Goal: Transaction & Acquisition: Purchase product/service

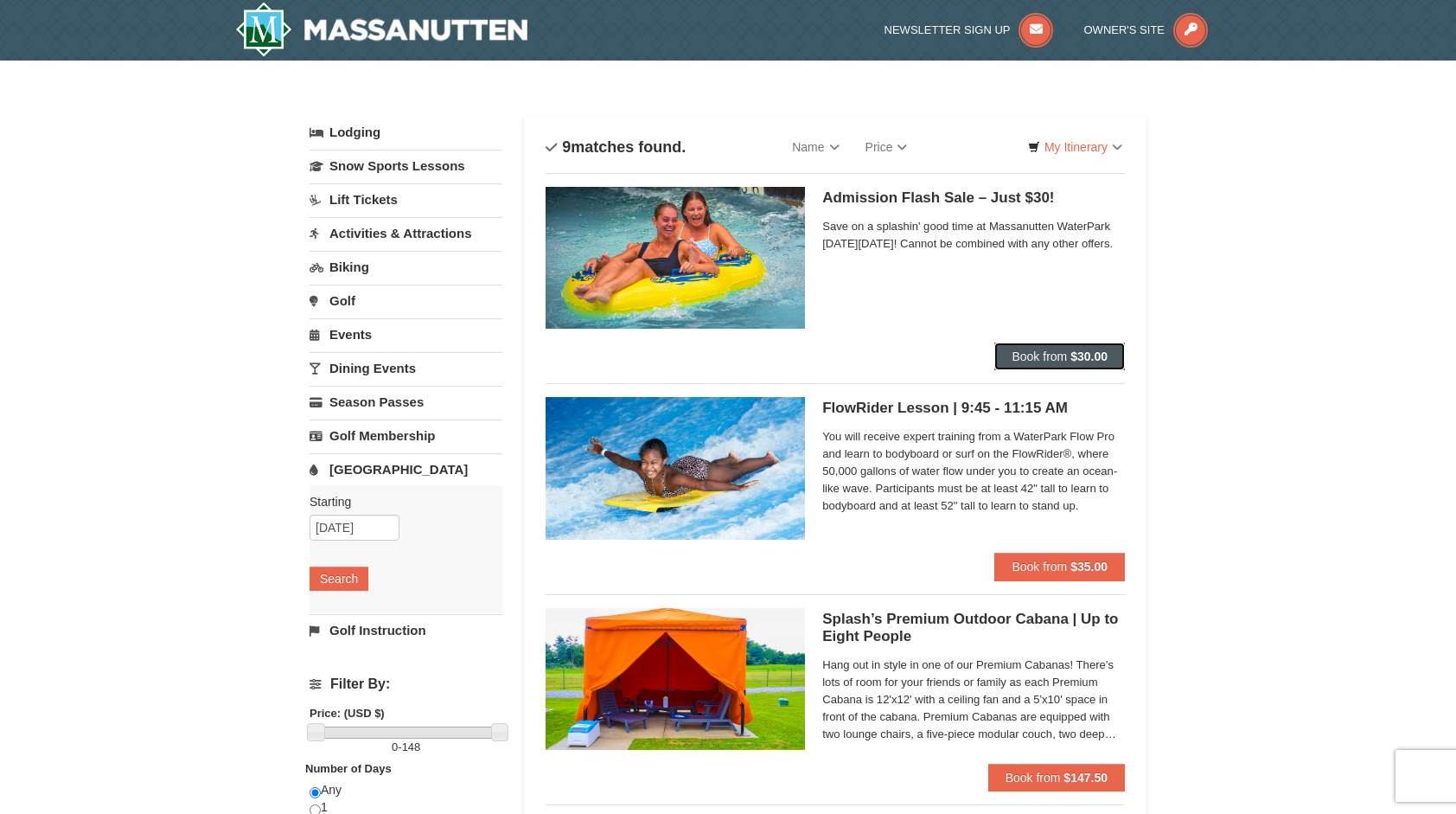
drag, startPoint x: 1076, startPoint y: 360, endPoint x: 1065, endPoint y: 351, distance: 14.2
click at [1065, 351] on button "Book from $30.00" at bounding box center [1059, 356] width 130 height 27
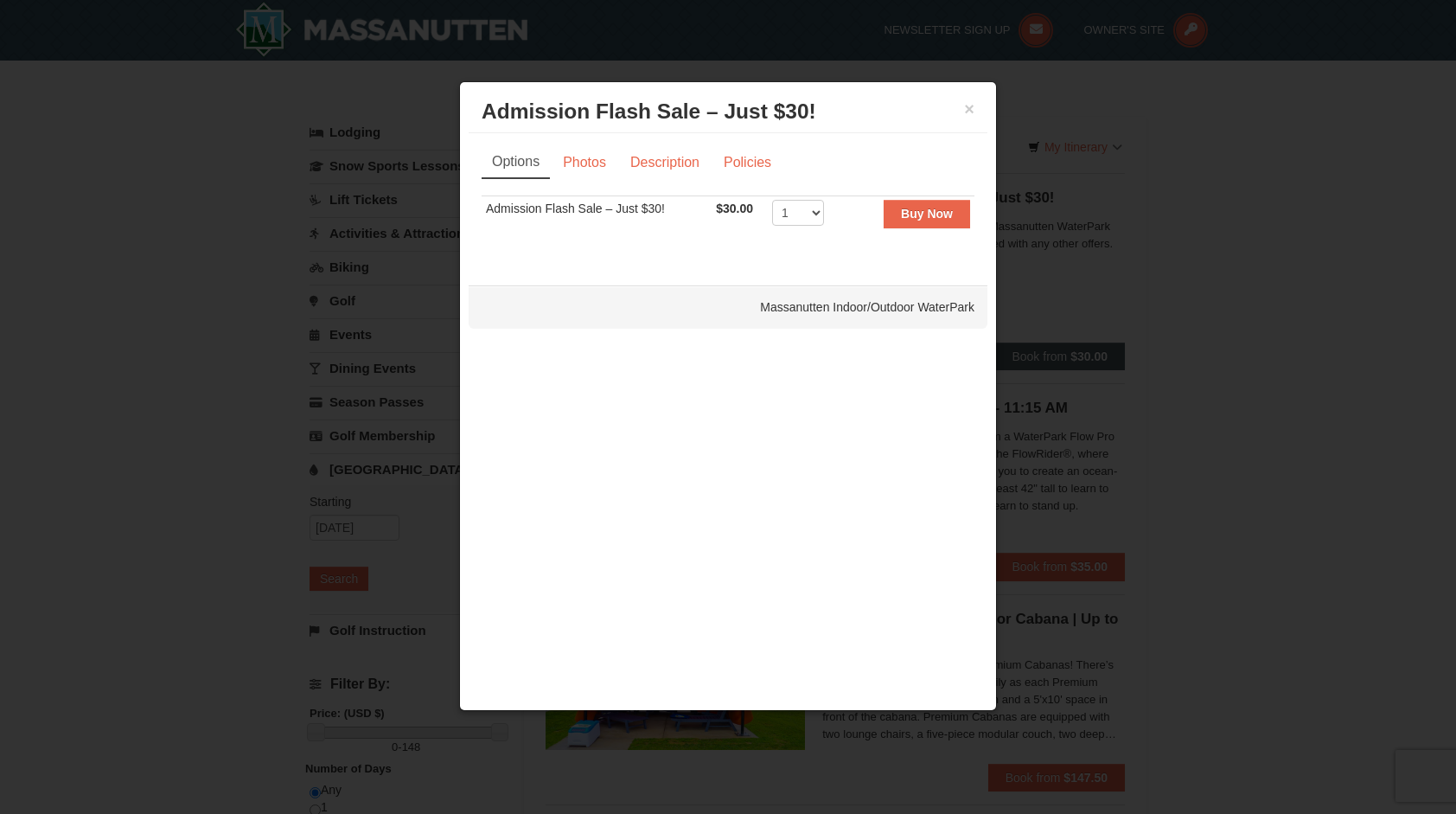
click at [1065, 351] on div at bounding box center [728, 407] width 1456 height 814
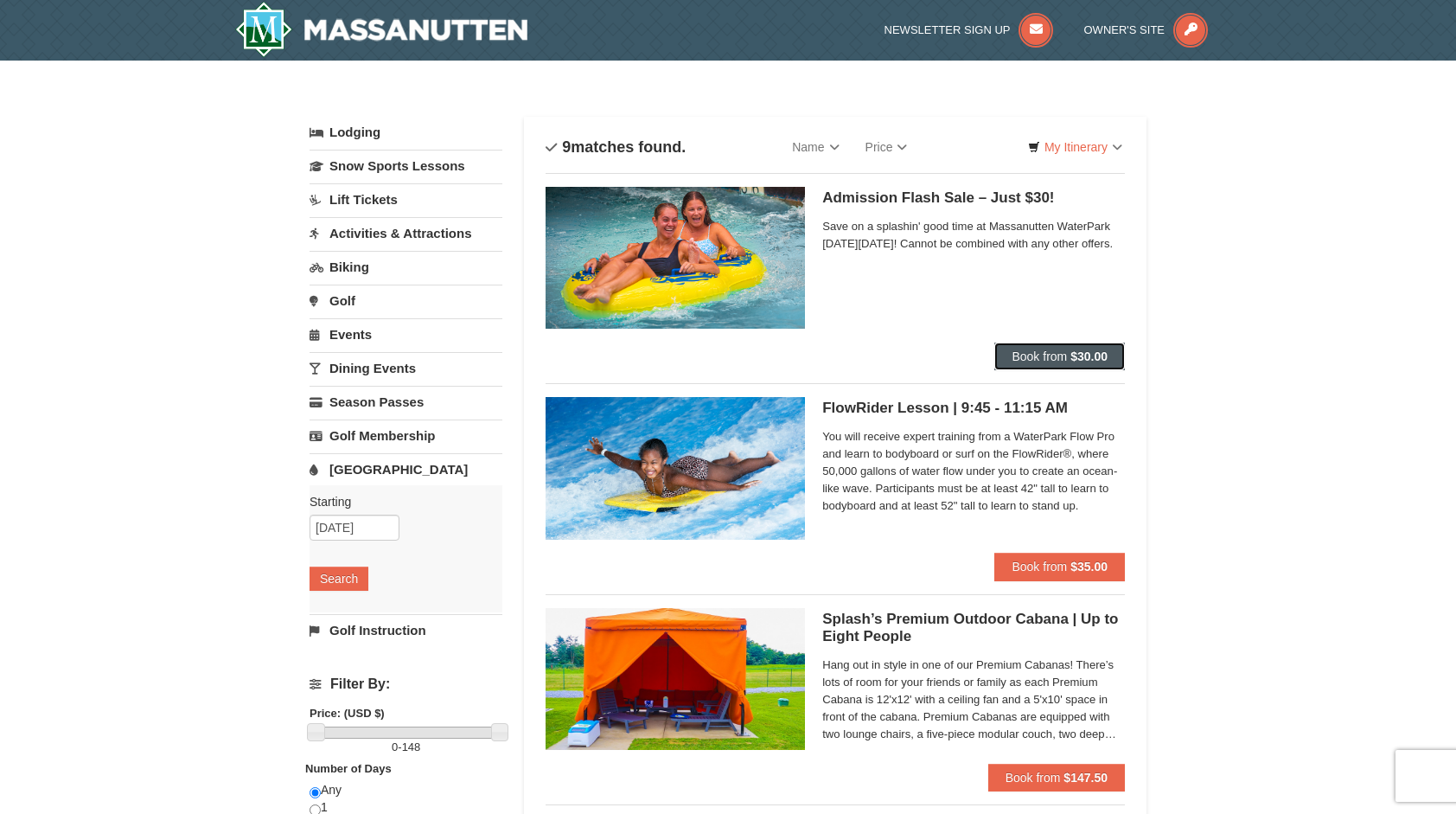
click at [1061, 351] on span "Book from" at bounding box center [1039, 356] width 56 height 14
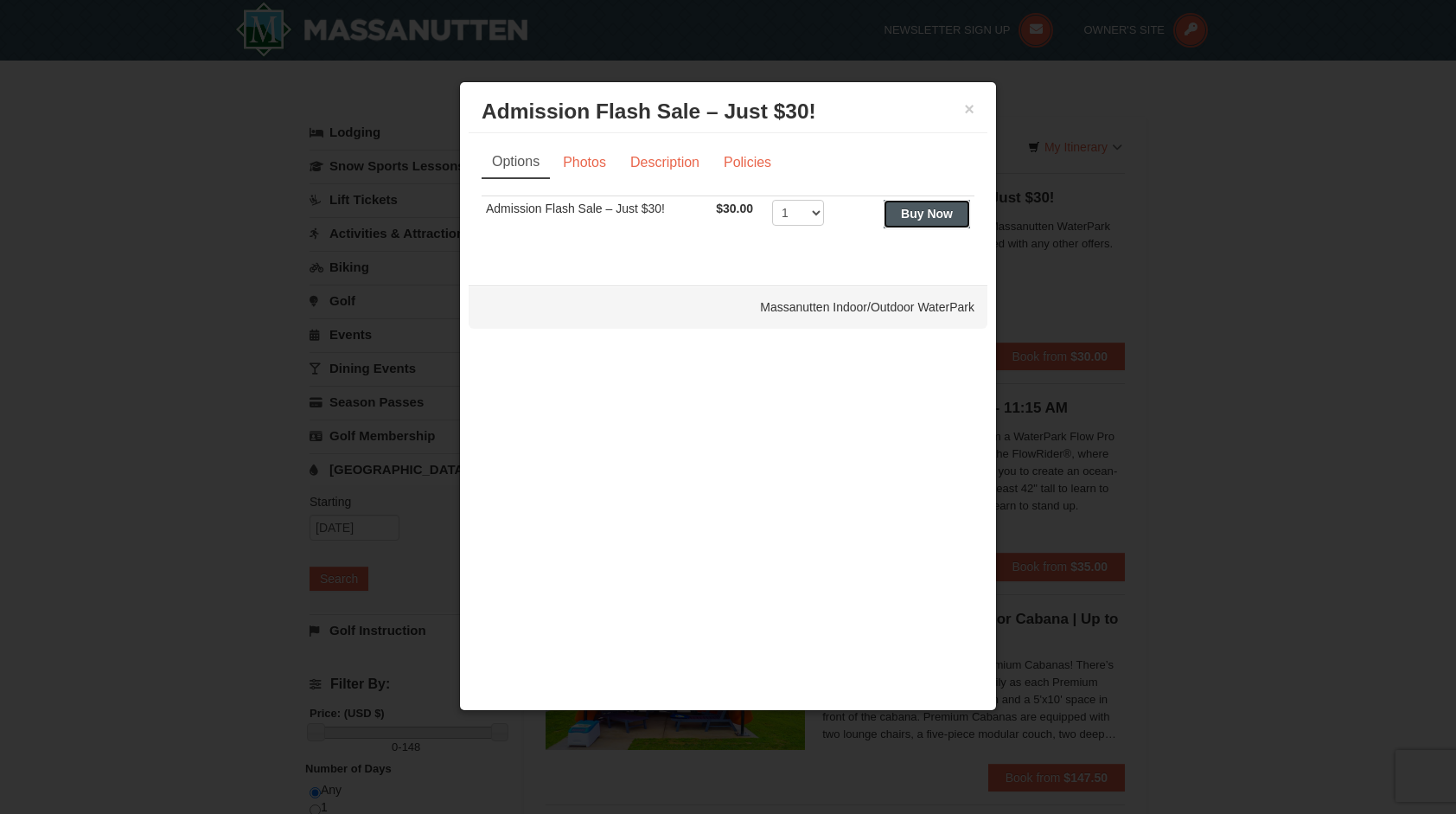
click at [934, 218] on strong "Buy Now" at bounding box center [926, 213] width 52 height 14
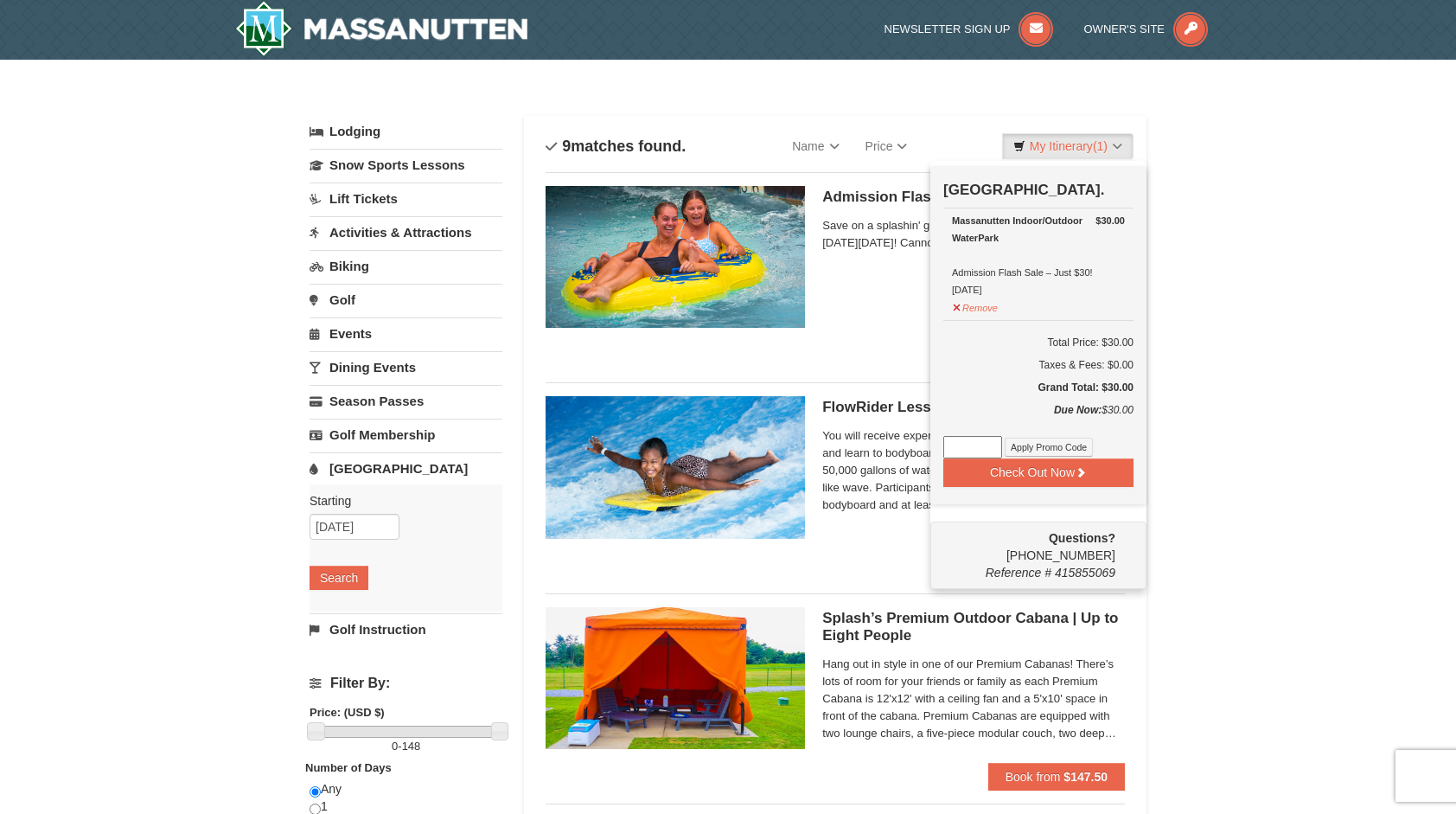
scroll to position [6, 0]
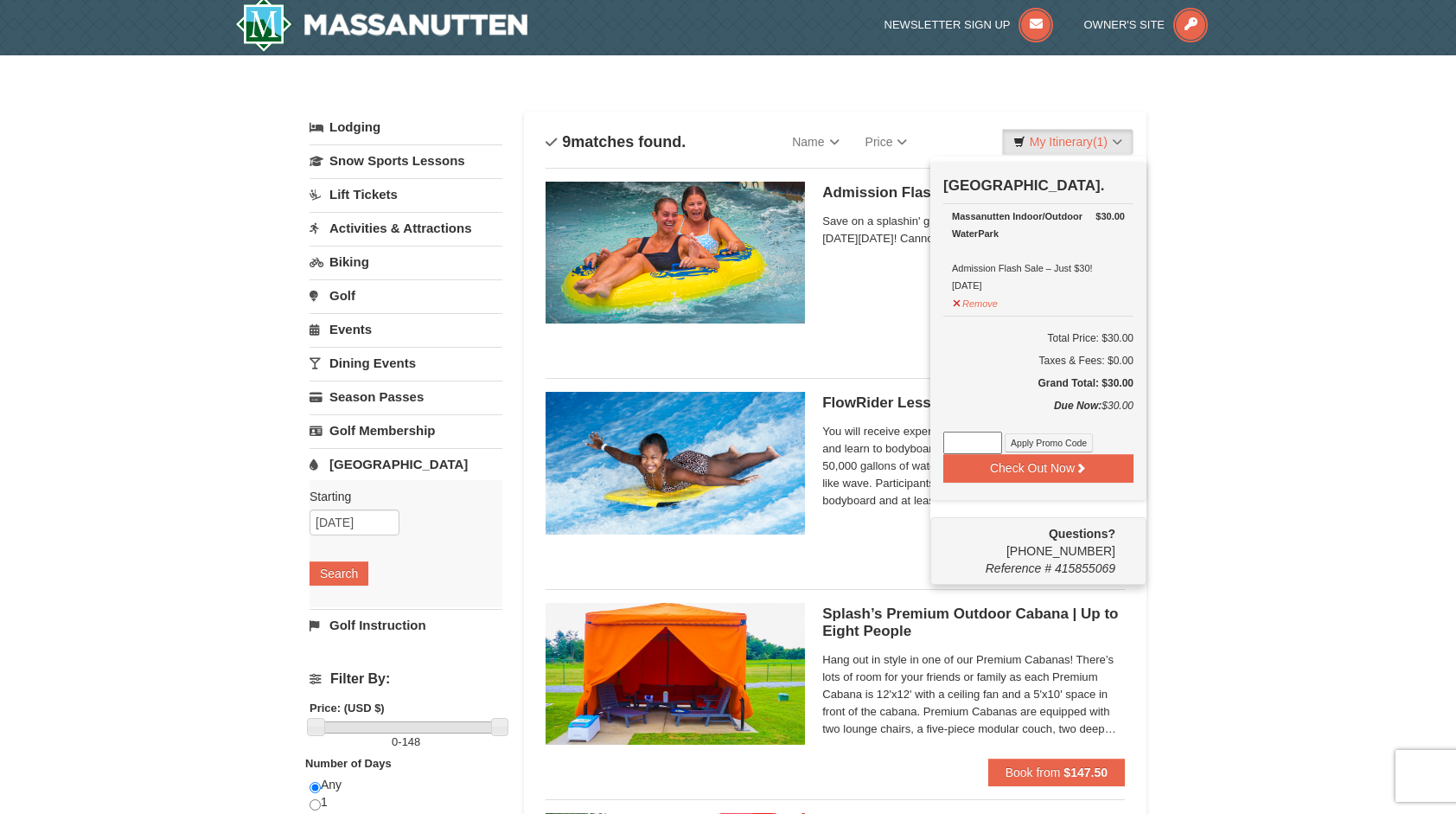
drag, startPoint x: 933, startPoint y: 214, endPoint x: 1338, endPoint y: 215, distance: 405.0
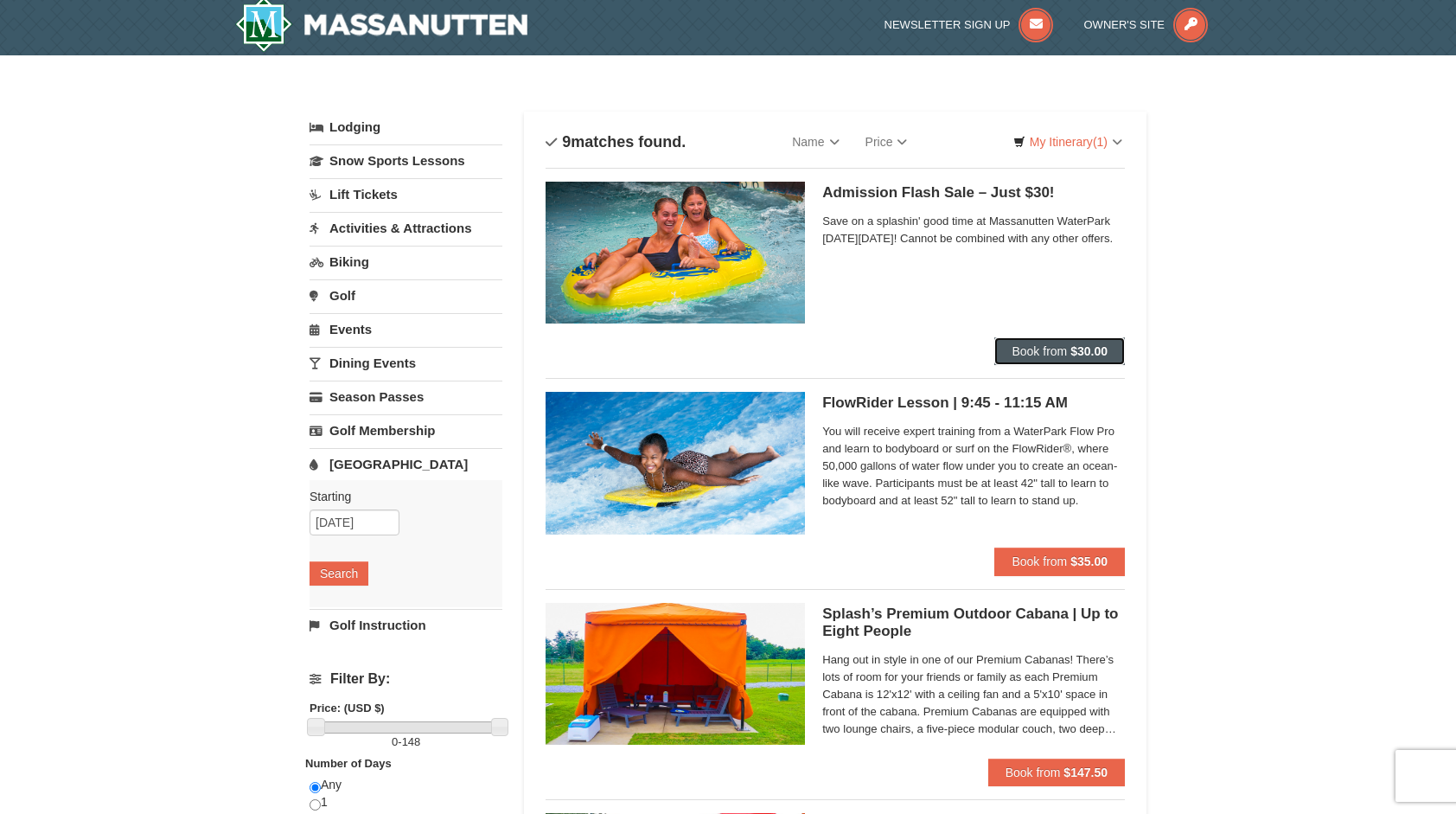
click at [1076, 341] on button "Book from $30.00" at bounding box center [1059, 351] width 130 height 27
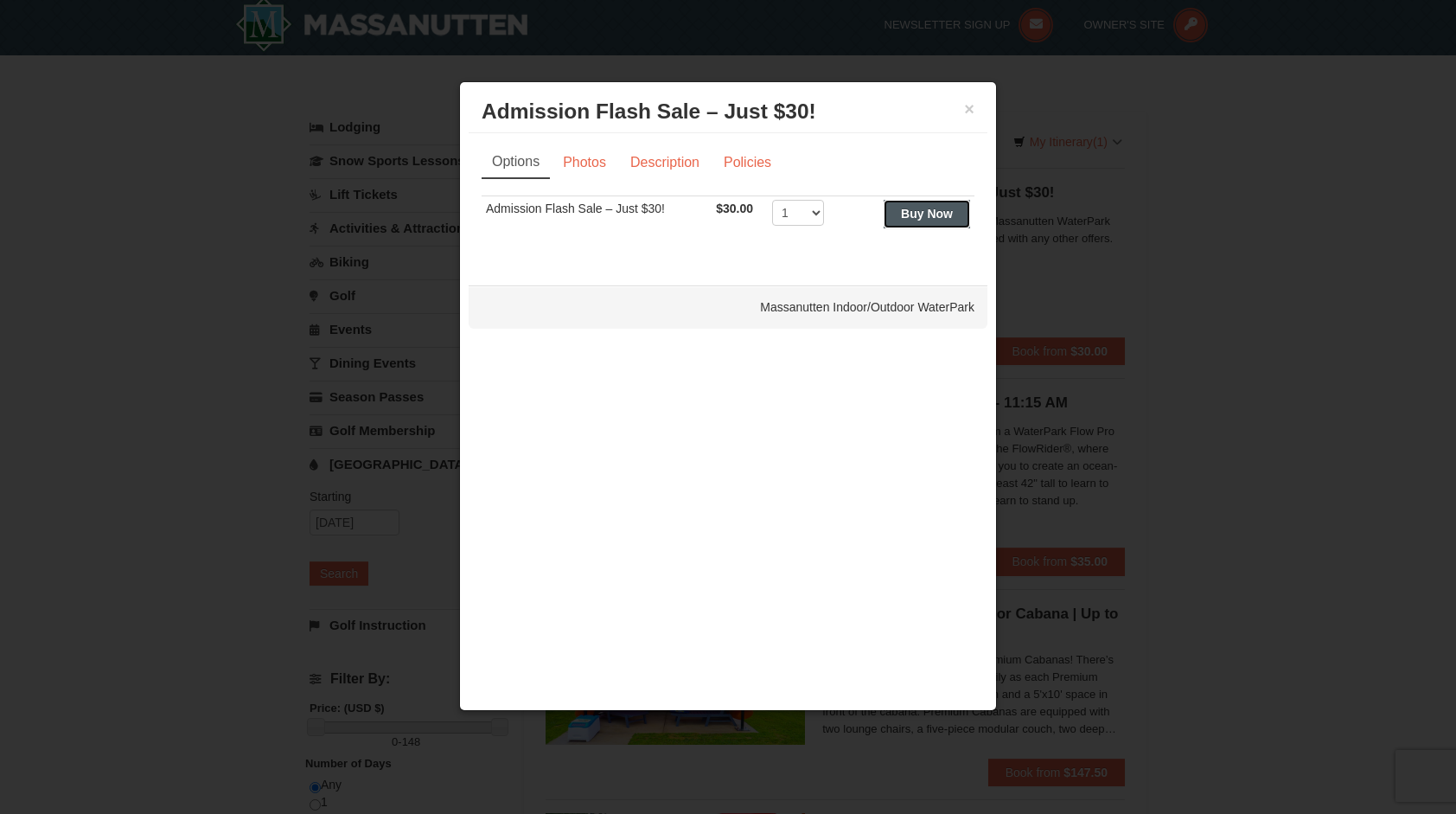
click at [942, 218] on strong "Buy Now" at bounding box center [926, 213] width 52 height 14
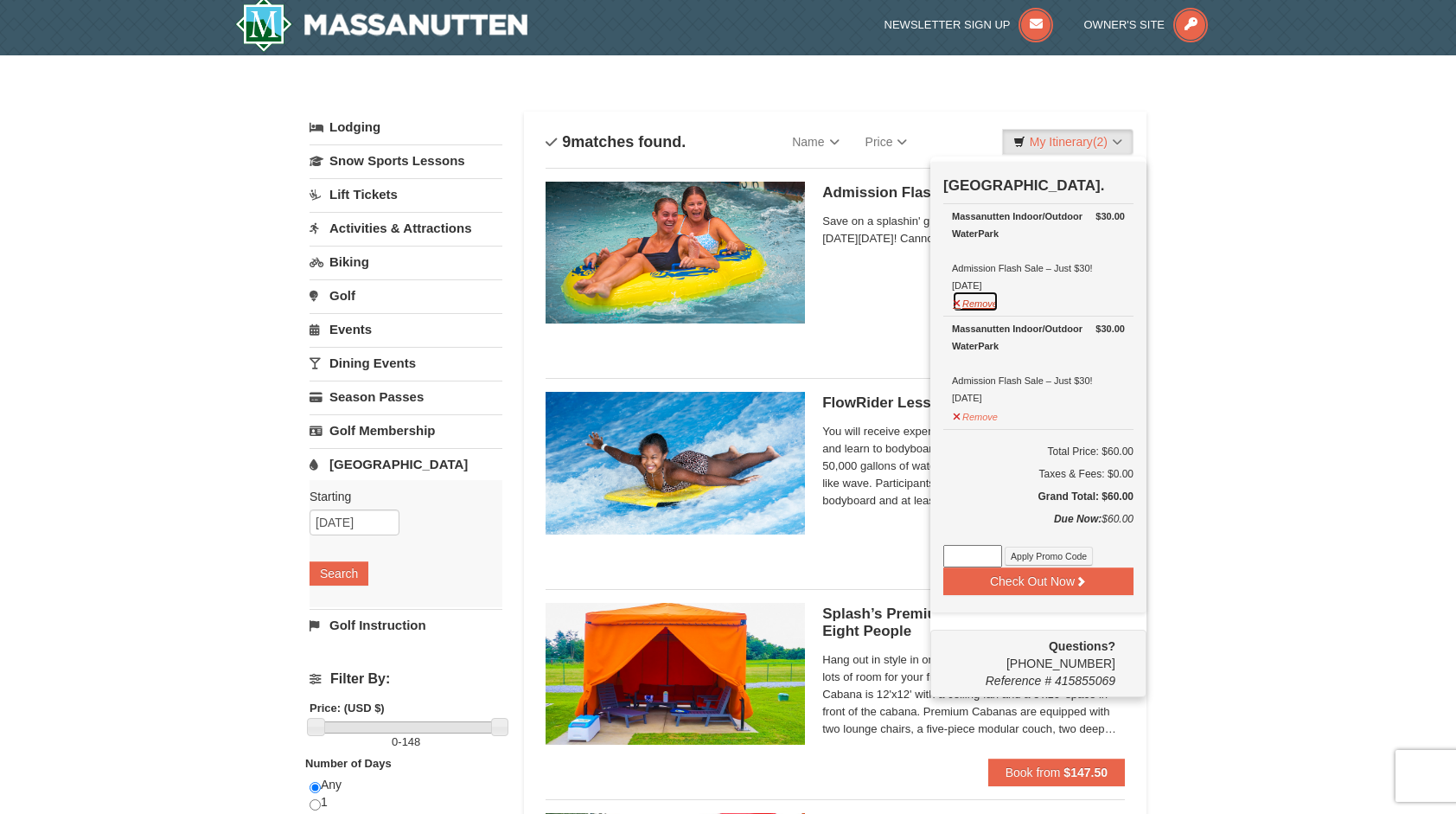
click at [987, 307] on button "Remove" at bounding box center [975, 301] width 47 height 22
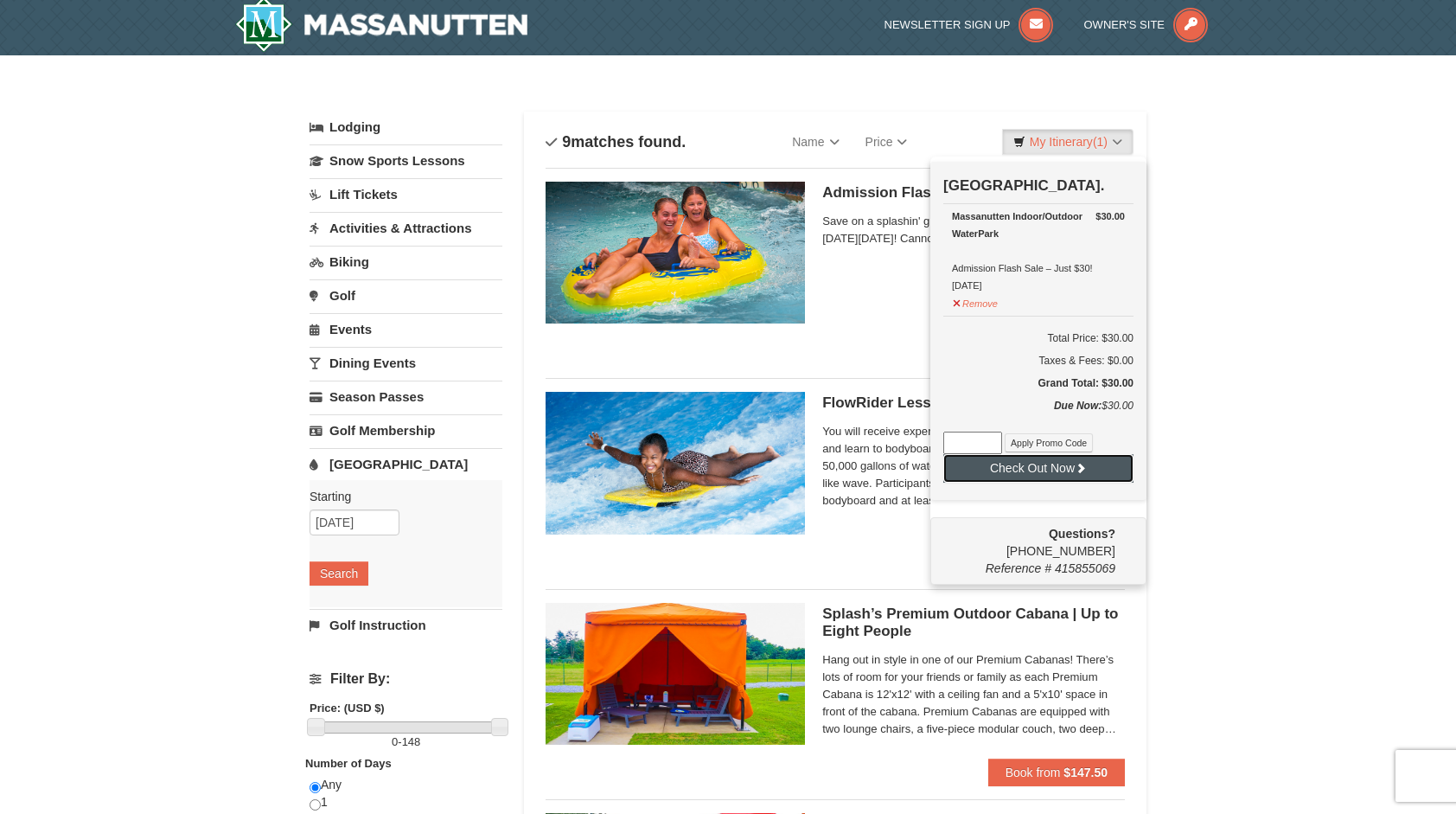
click at [1051, 469] on button "Check Out Now" at bounding box center [1038, 467] width 190 height 27
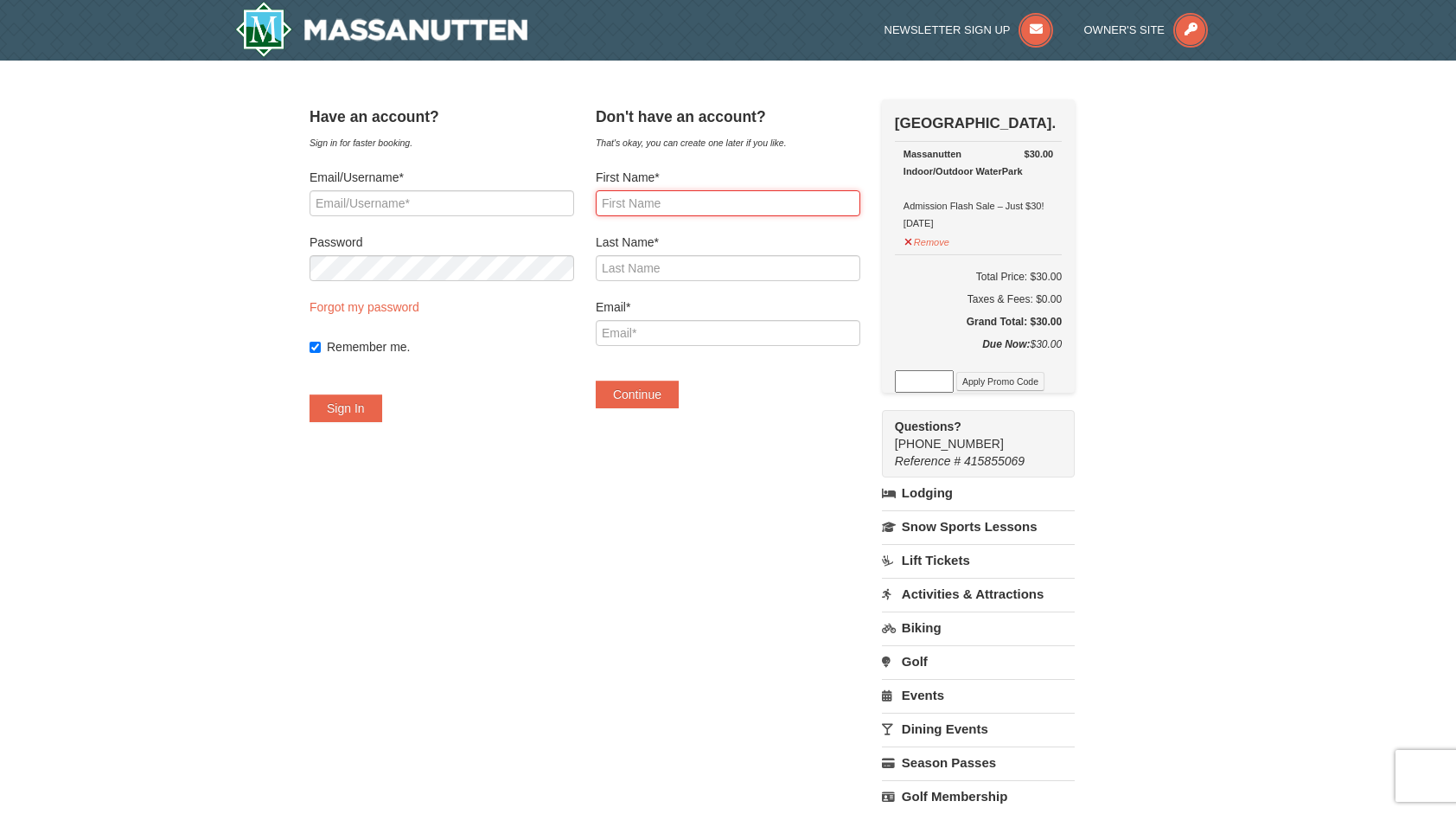
click at [709, 204] on input "First Name*" at bounding box center [728, 204] width 265 height 26
click at [709, 206] on input "B" at bounding box center [728, 204] width 265 height 26
type input "Brian"
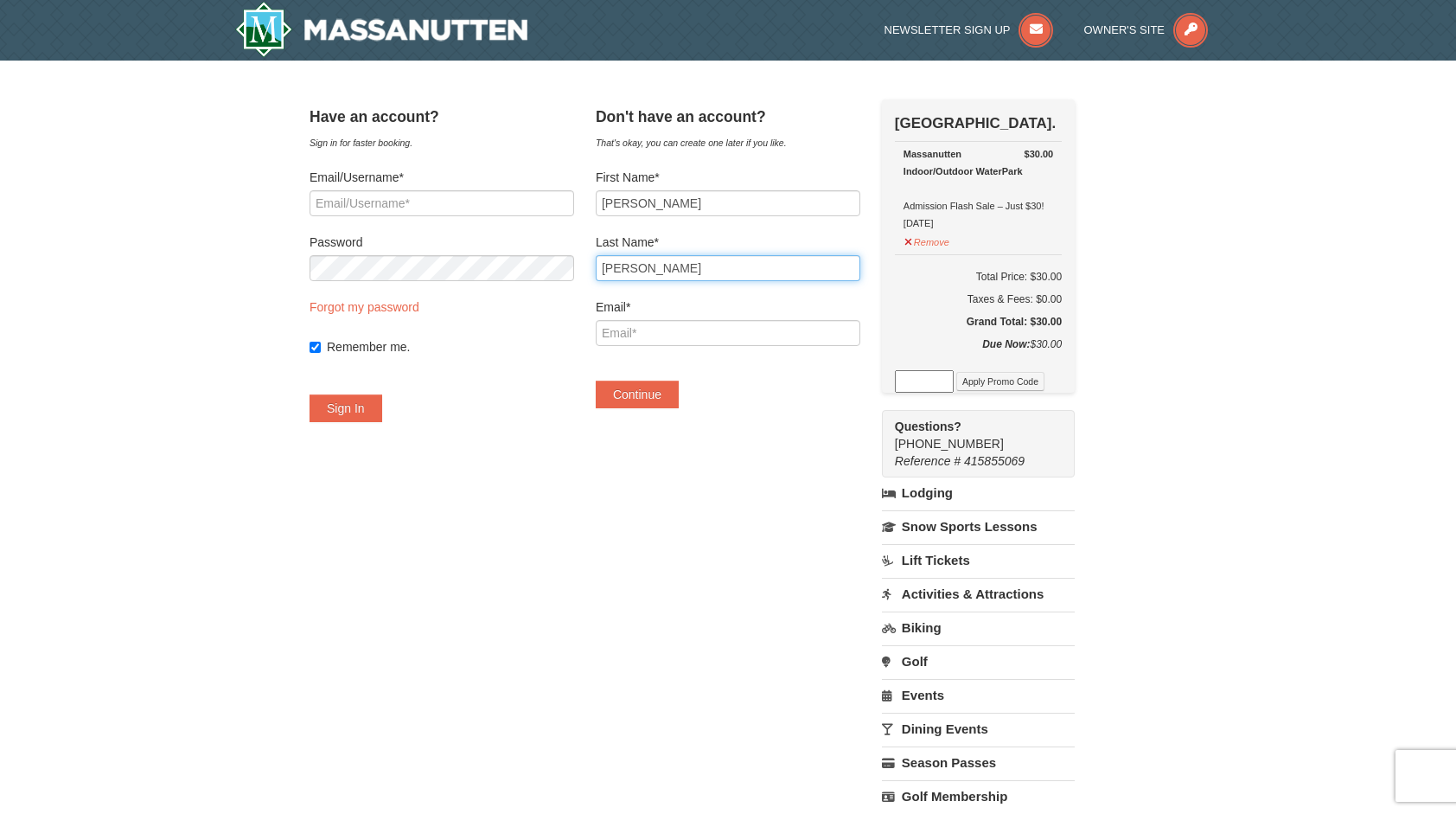
type input "Rowe"
type input "brian.rowe757@gmail.com"
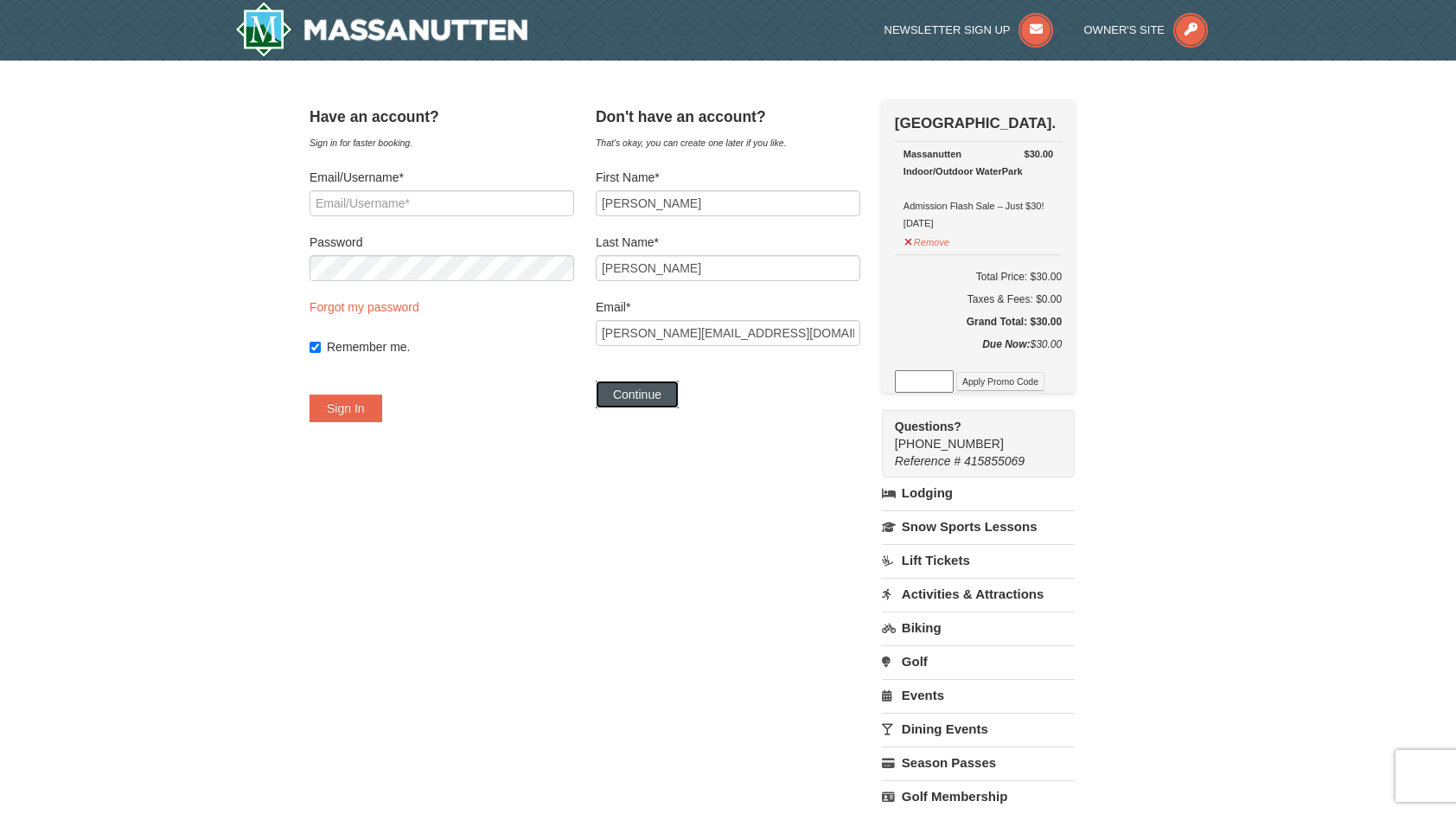
click at [667, 395] on button "Continue" at bounding box center [637, 393] width 83 height 27
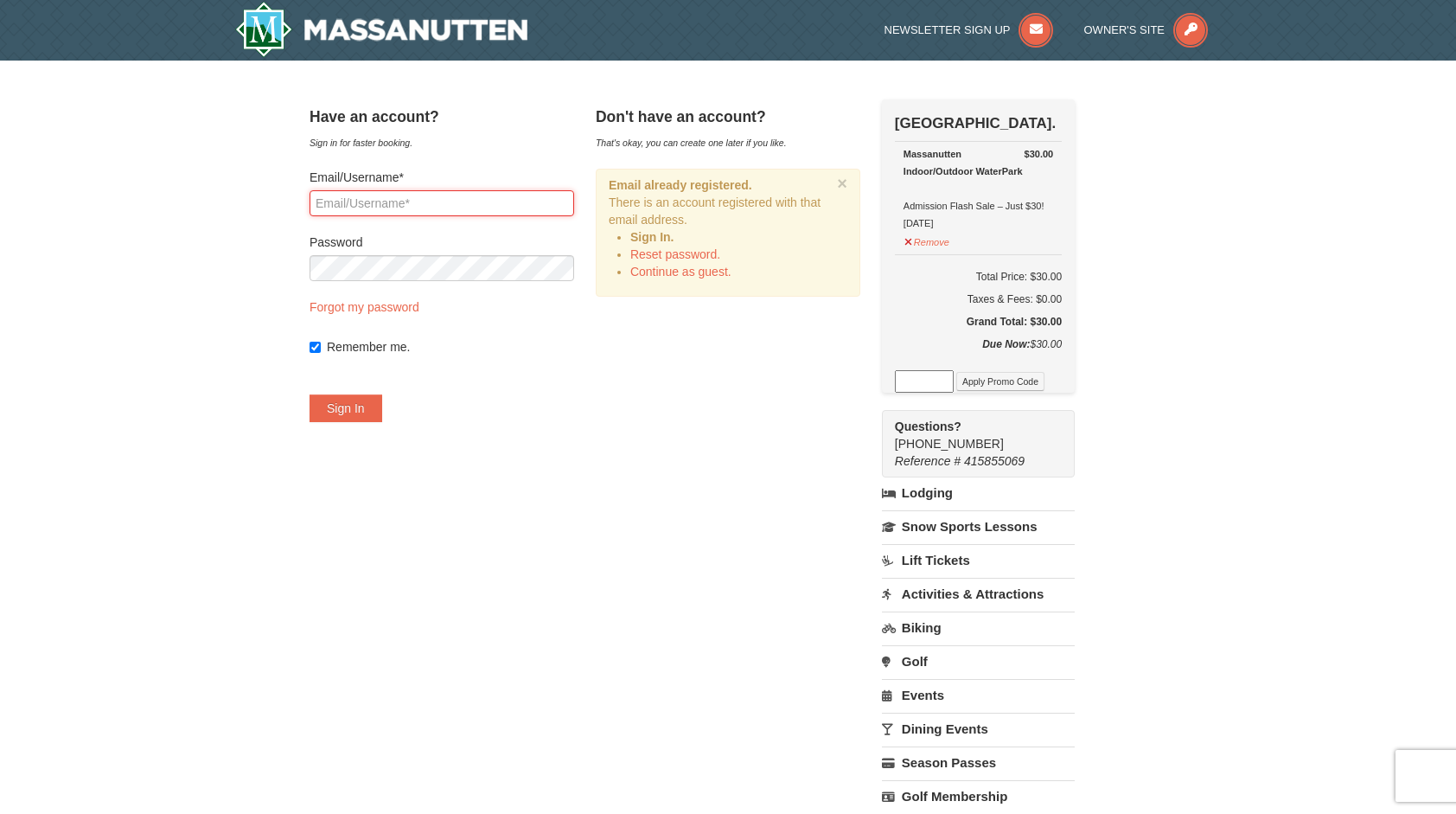
click at [394, 208] on input "Email/Username*" at bounding box center [441, 204] width 265 height 26
type input "[PERSON_NAME][EMAIL_ADDRESS][DOMAIN_NAME]"
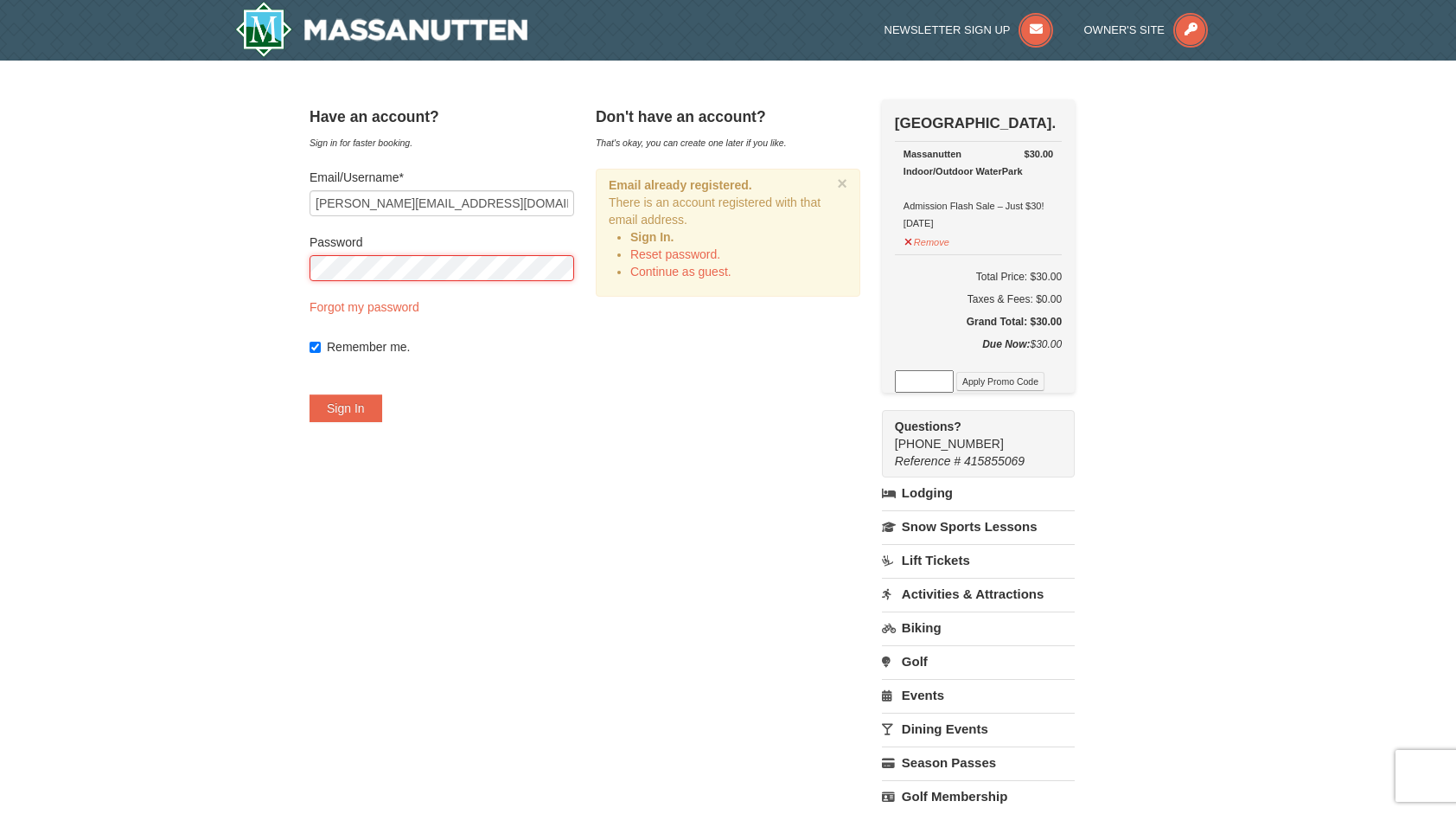
click at [309, 394] on button "Sign In" at bounding box center [345, 407] width 73 height 27
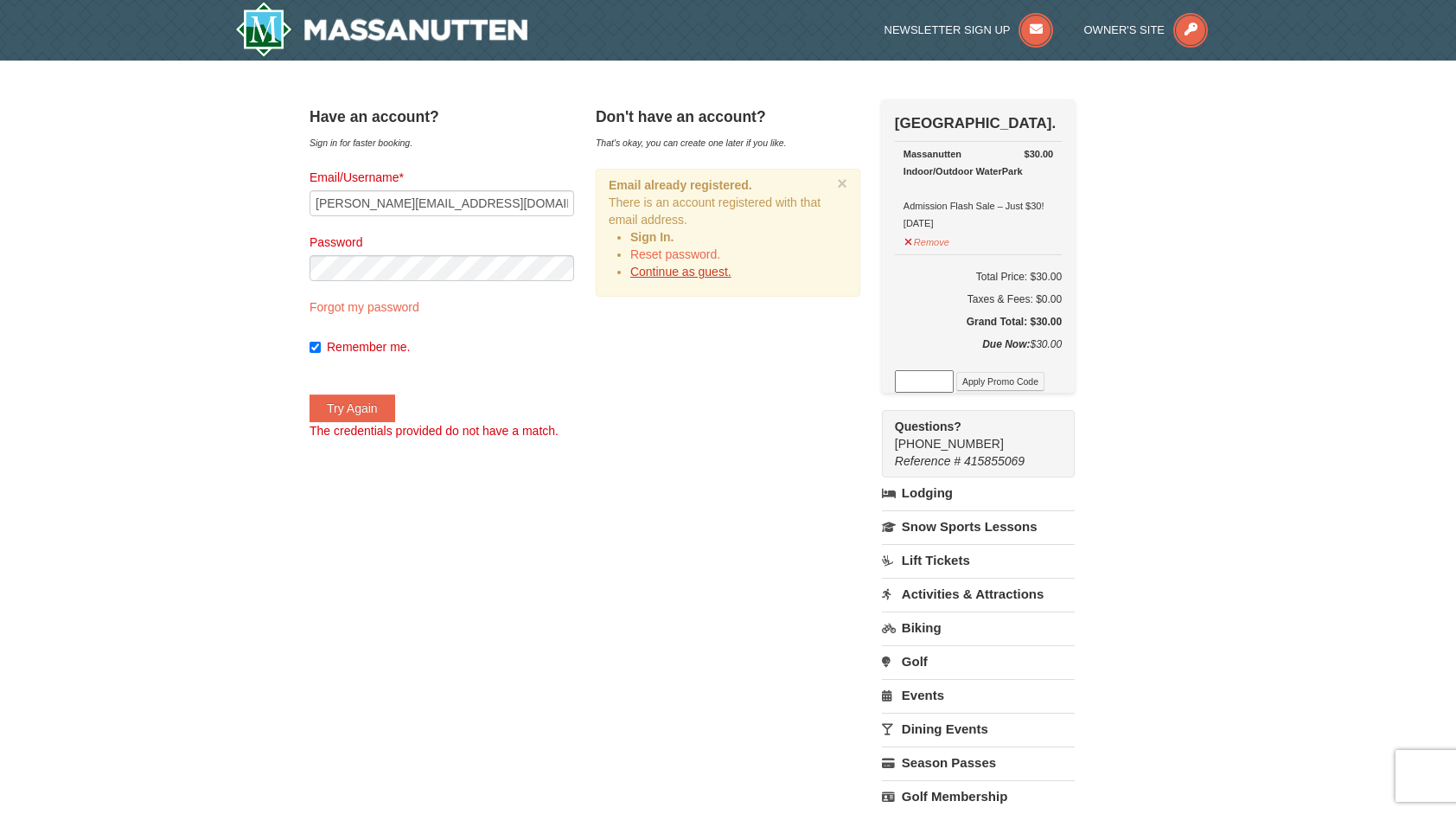
click at [691, 268] on link "Continue as guest." at bounding box center [680, 272] width 101 height 14
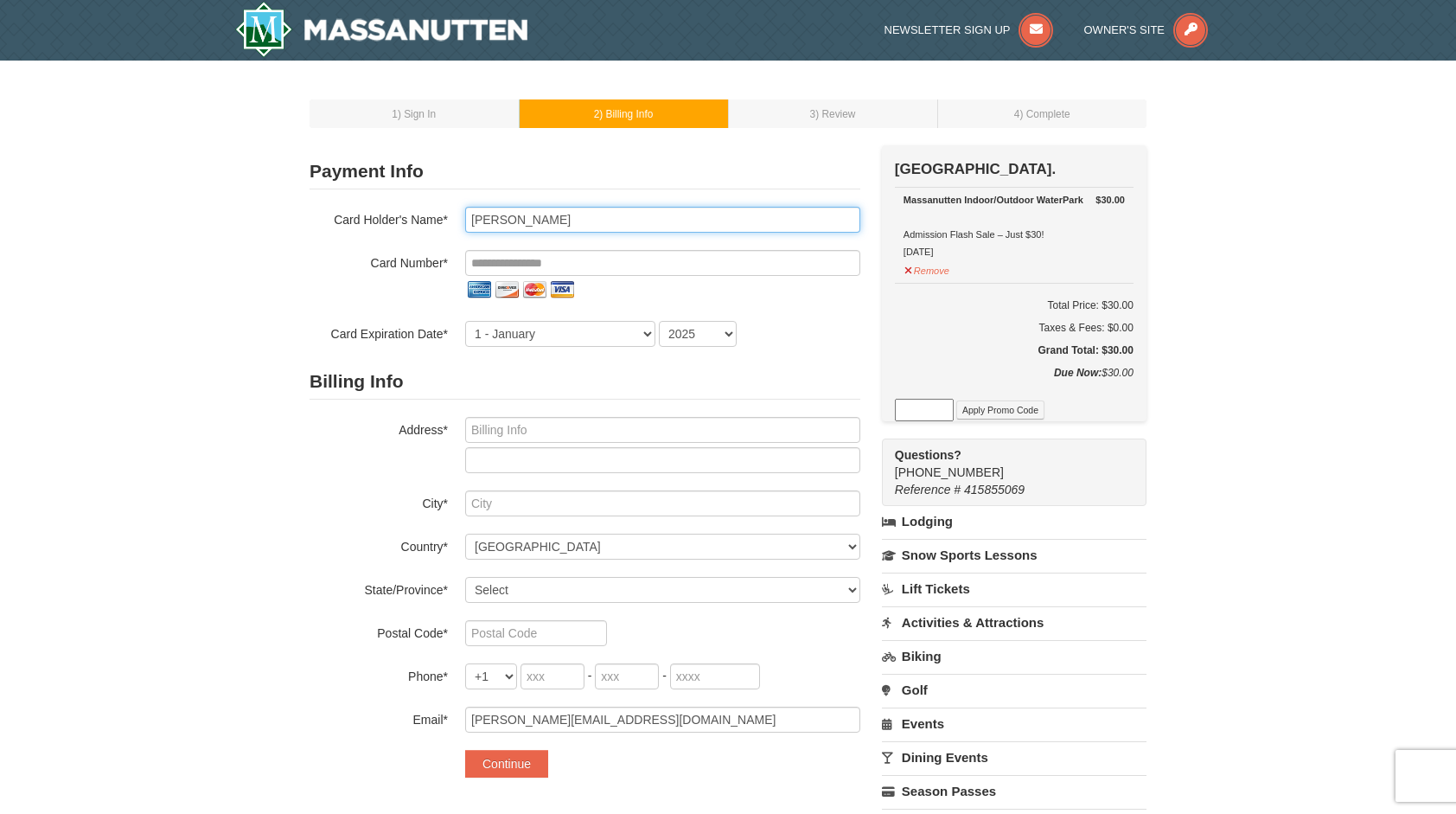
drag, startPoint x: 655, startPoint y: 224, endPoint x: 446, endPoint y: 218, distance: 209.1
click at [446, 218] on div "Card Holder's Name* Brian Rowe" at bounding box center [585, 220] width 551 height 26
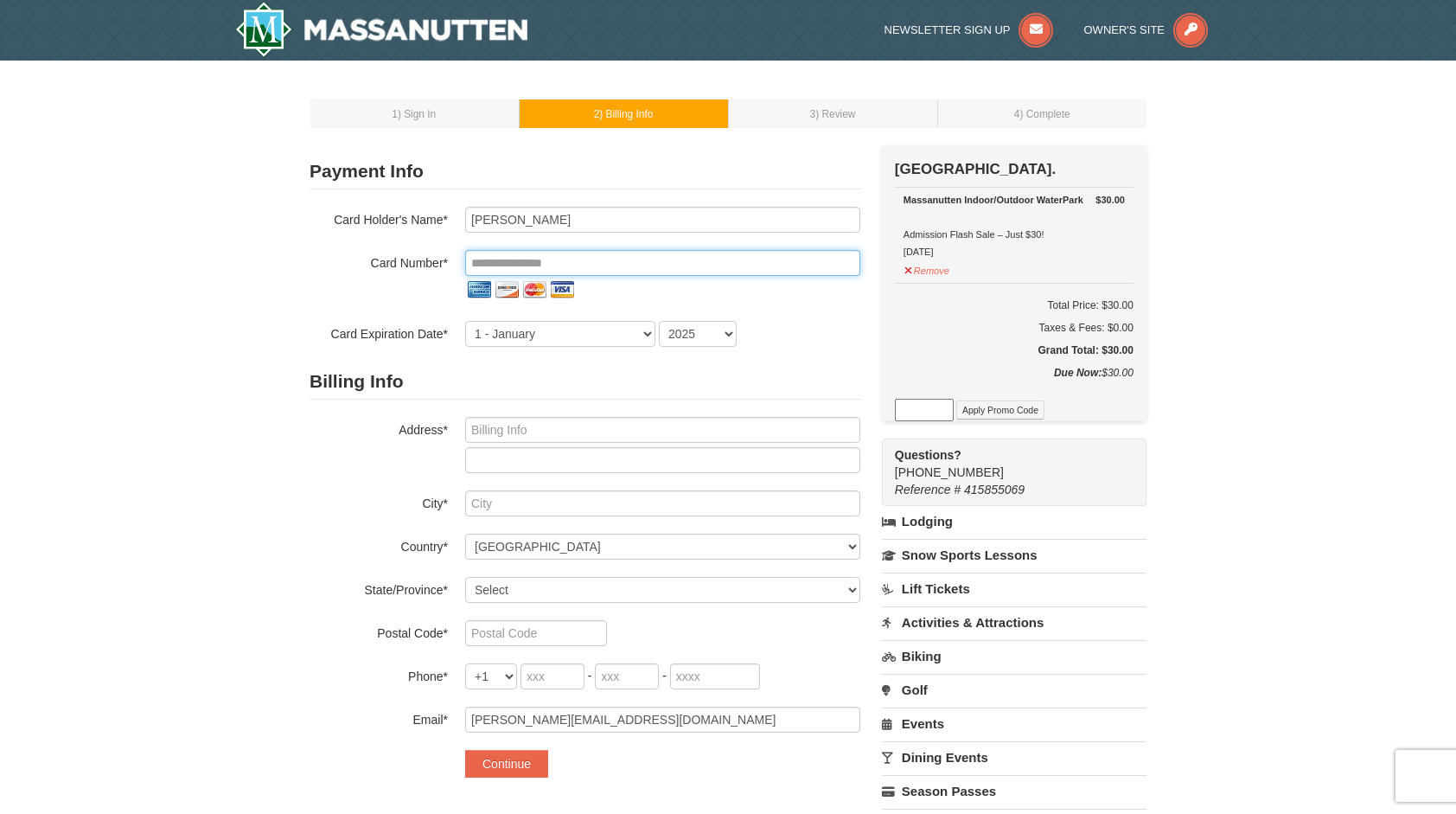
click at [667, 266] on input "tel" at bounding box center [662, 263] width 395 height 26
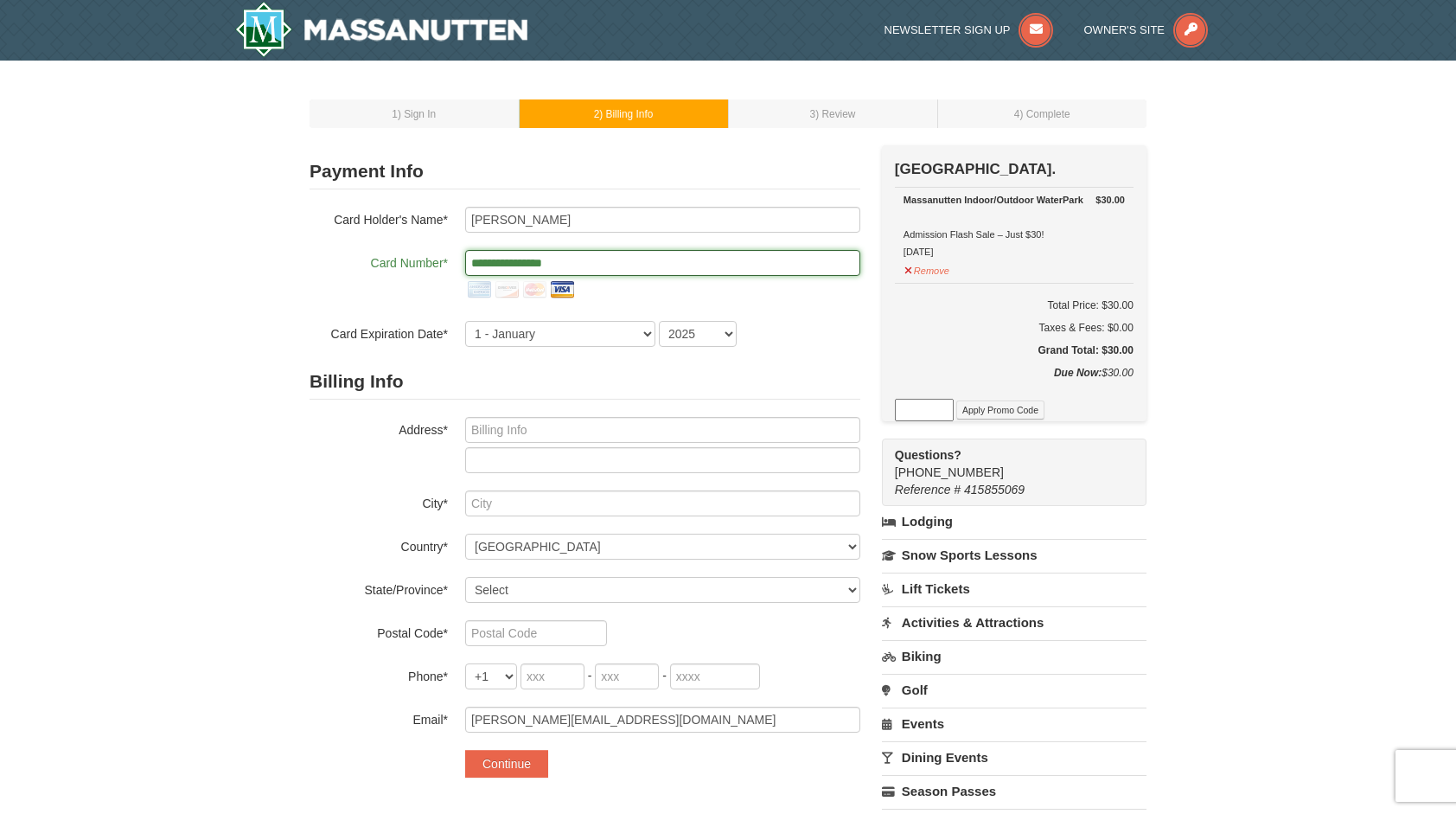
type input "**********"
click at [792, 327] on div "1 - January 2 - February 3 - March 4 - April 5 - May 6 - June 7 - July 8 - Augu…" at bounding box center [662, 334] width 395 height 26
click at [643, 336] on select "1 - January 2 - February 3 - March 4 - April 5 - May 6 - June 7 - July 8 - Augu…" at bounding box center [560, 334] width 190 height 26
select select "5"
click at [465, 321] on select "1 - January 2 - February 3 - March 4 - April 5 - May 6 - June 7 - July 8 - Augu…" at bounding box center [560, 334] width 190 height 26
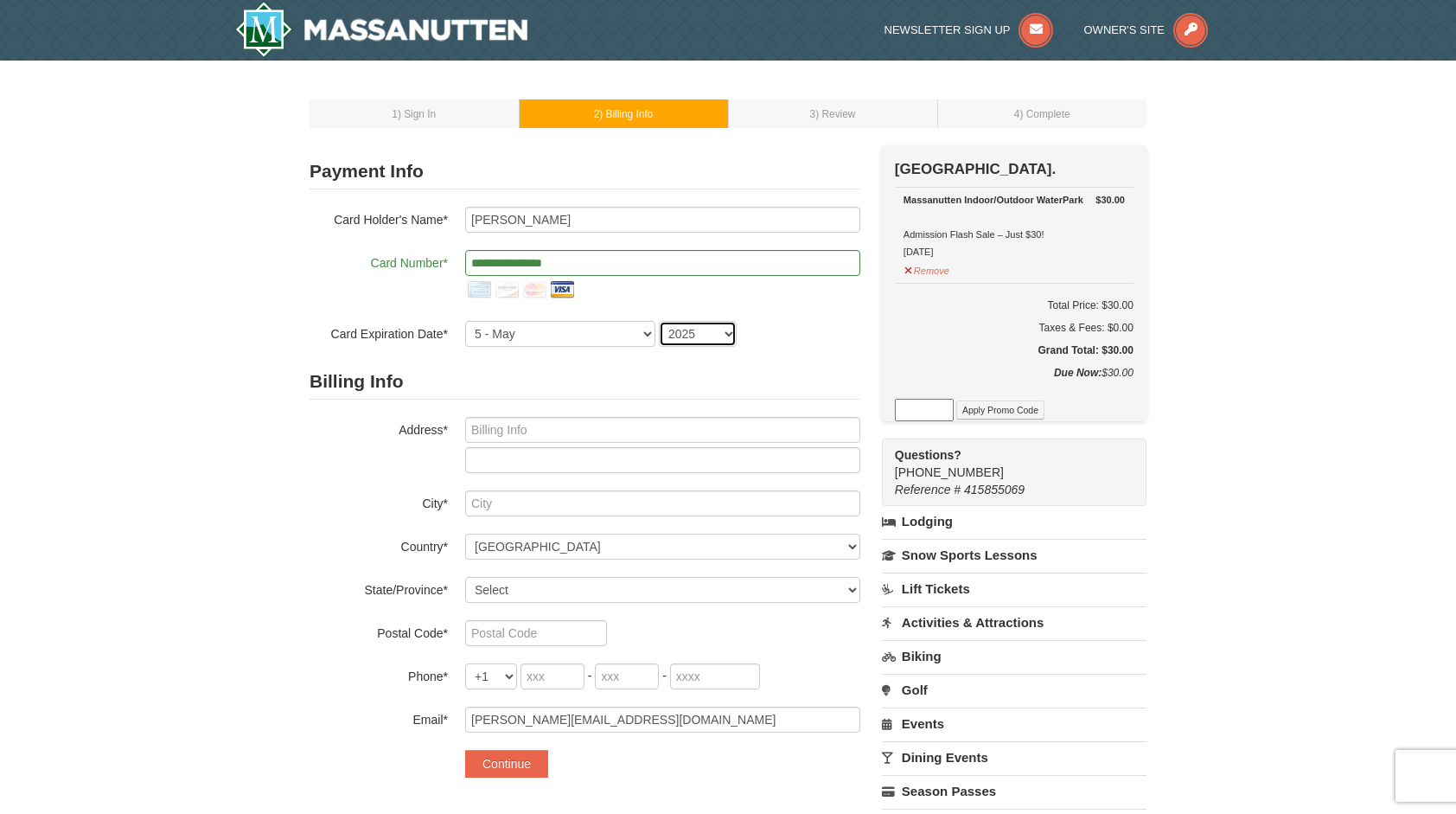
click at [729, 331] on select "2025 2026 2027 2028 2029 2030 2031 2032 2033 2034" at bounding box center [698, 334] width 78 height 26
select select "2029"
click at [659, 321] on select "2025 2026 2027 2028 2029 2030 2031 2032 2033 2034" at bounding box center [698, 334] width 78 height 26
click at [671, 431] on input "text" at bounding box center [662, 430] width 395 height 26
type input "[STREET_ADDRESS]"
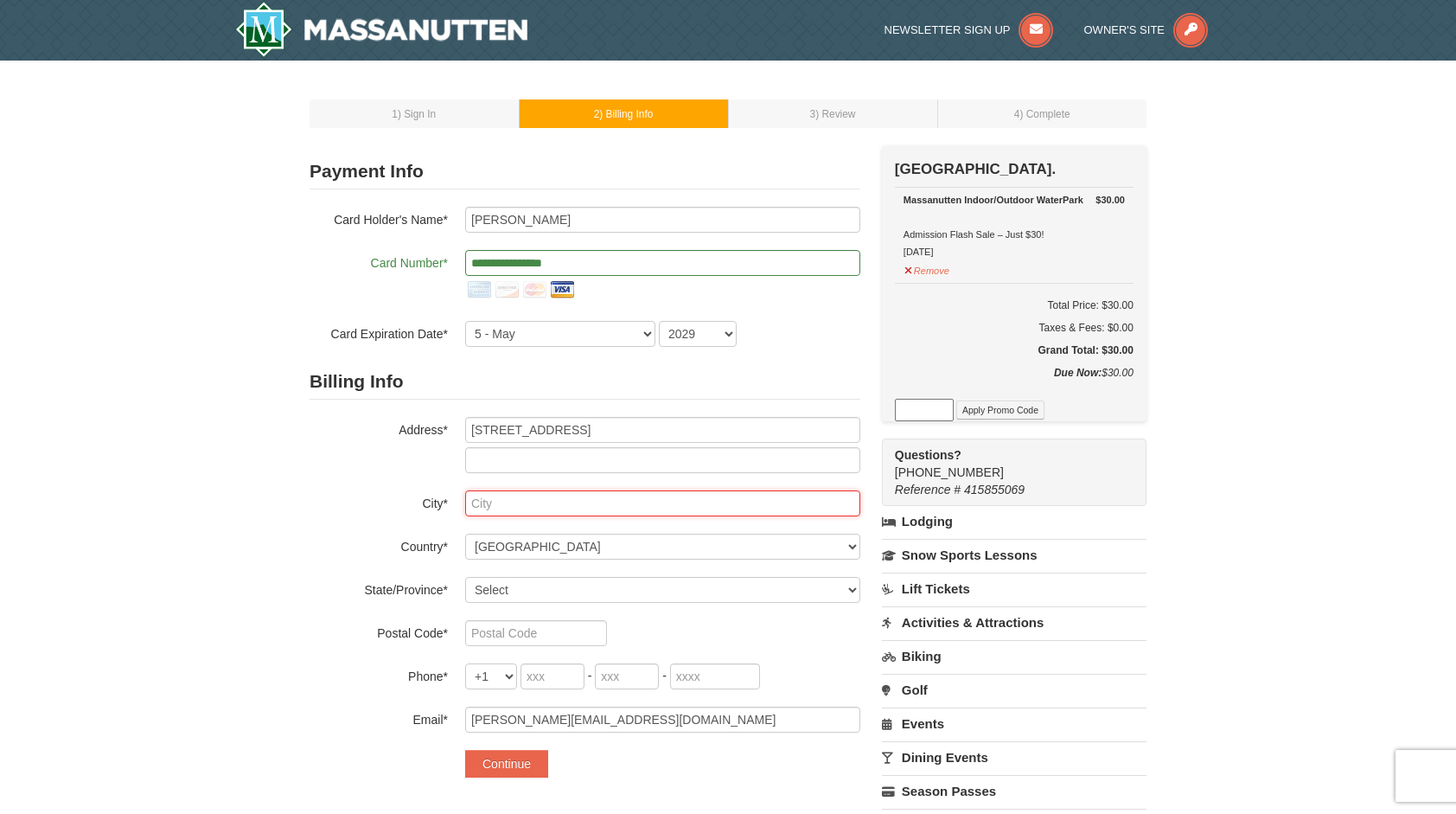
type input "[GEOGRAPHIC_DATA]"
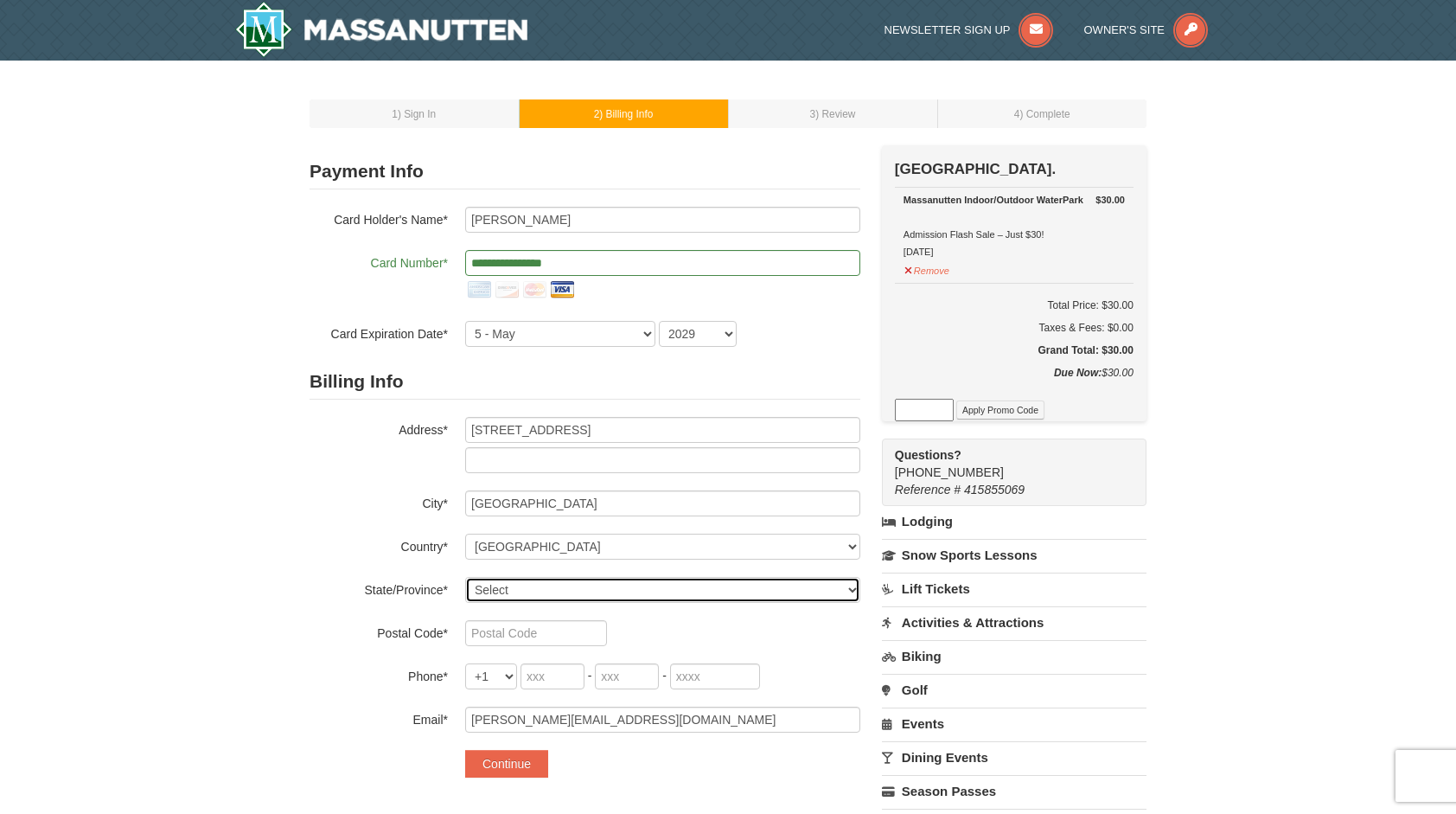
select select "VA"
type input "22936"
type input "757"
type input "241"
type input "0216"
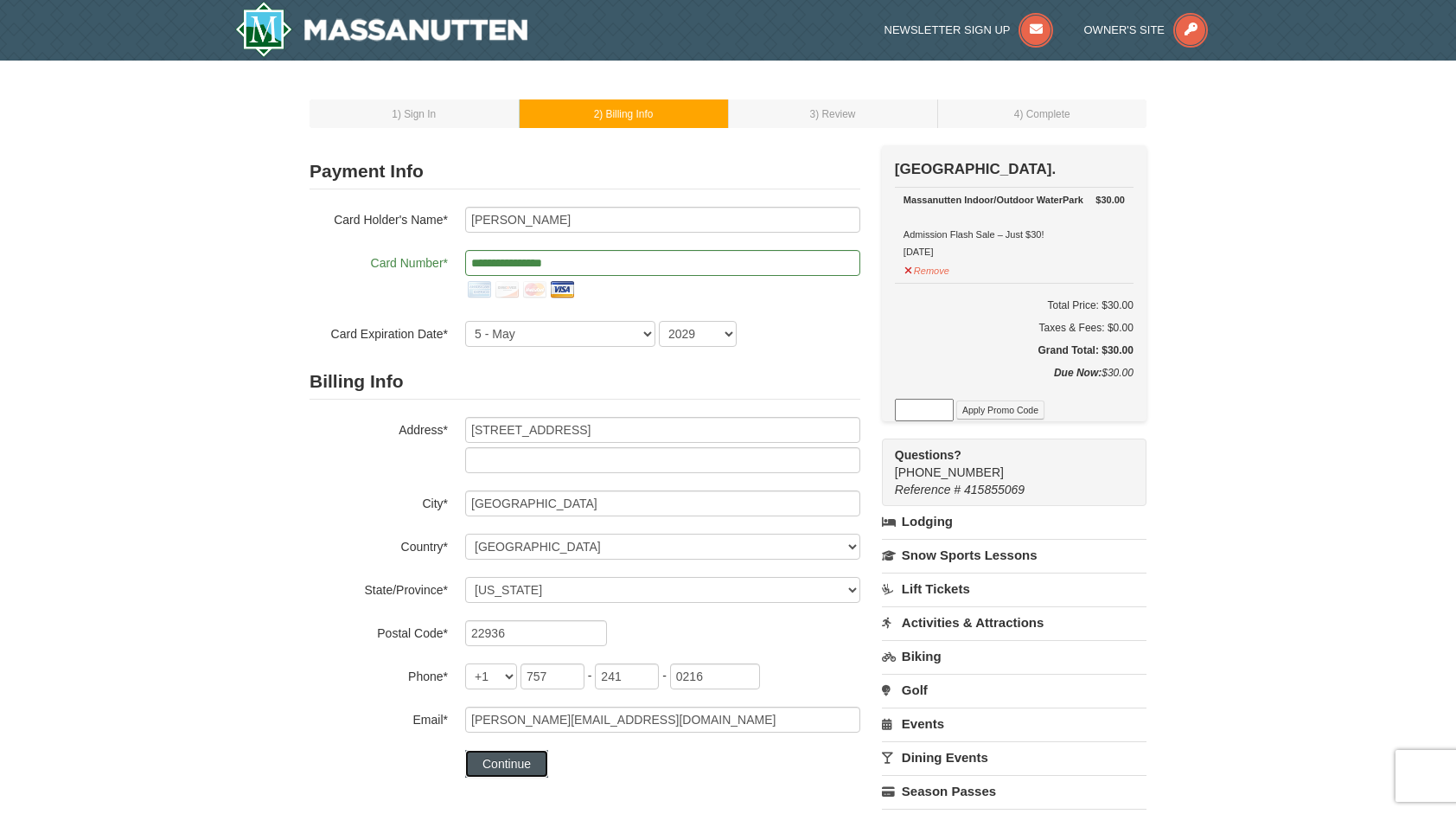
click at [514, 761] on button "Continue" at bounding box center [506, 763] width 83 height 27
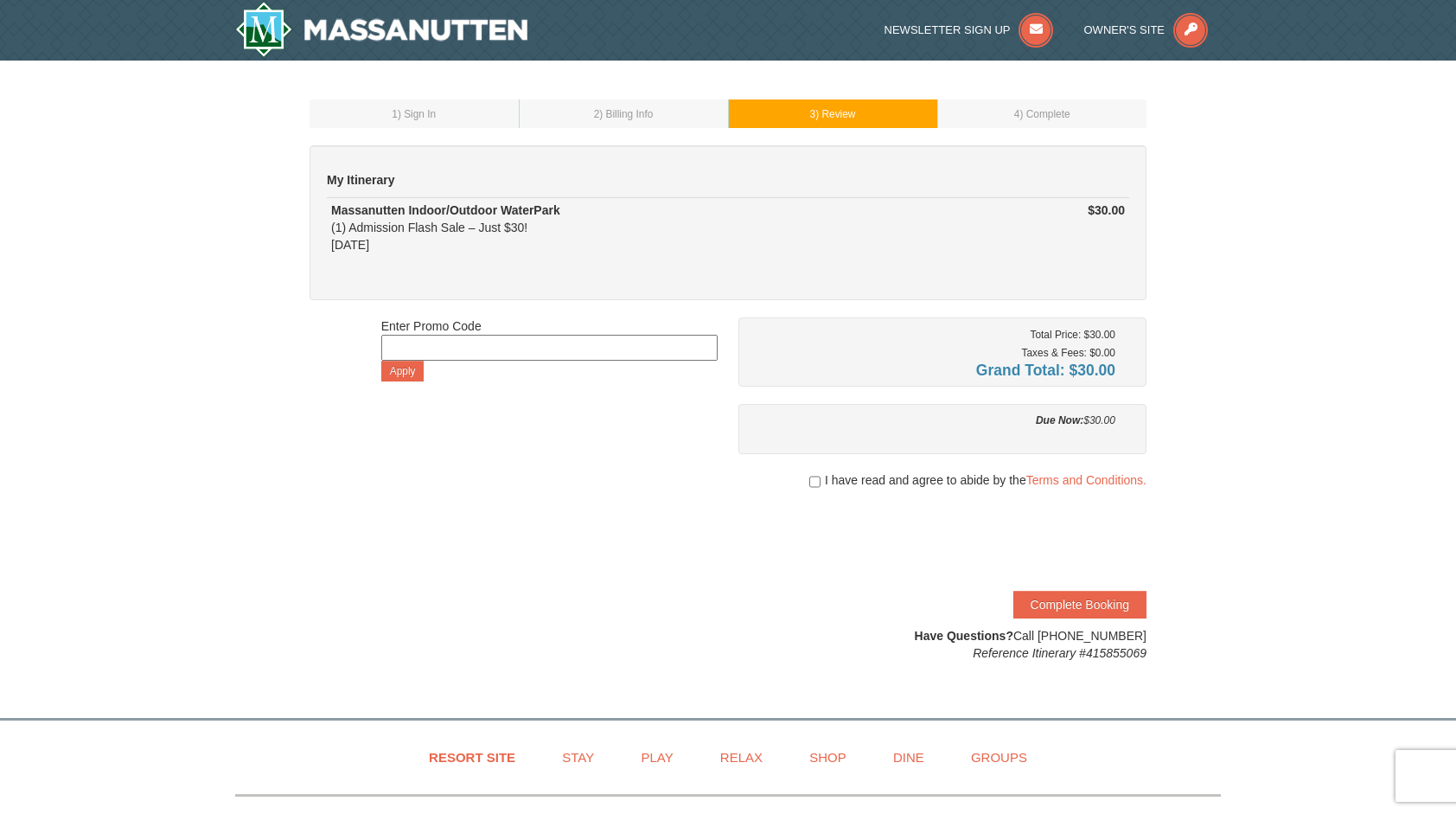
click at [1379, 294] on div "1 ) Sign In 2 ) Billing Info 3 ) Review ) Complete ×" at bounding box center [728, 380] width 1456 height 640
click at [1084, 473] on link "Terms and Conditions." at bounding box center [1085, 480] width 120 height 14
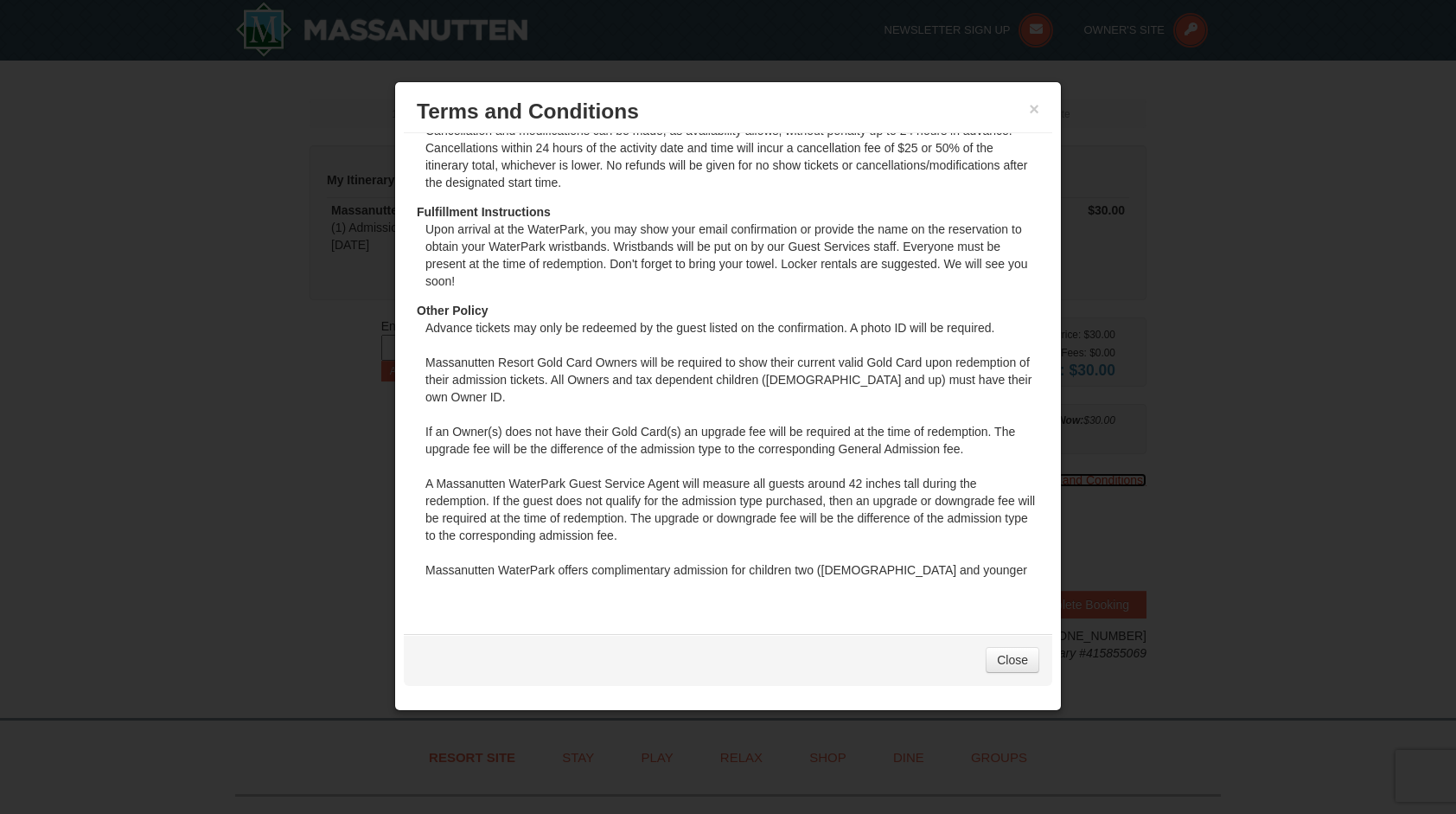
scroll to position [125, 0]
click at [1004, 657] on link "Close" at bounding box center [1012, 660] width 54 height 26
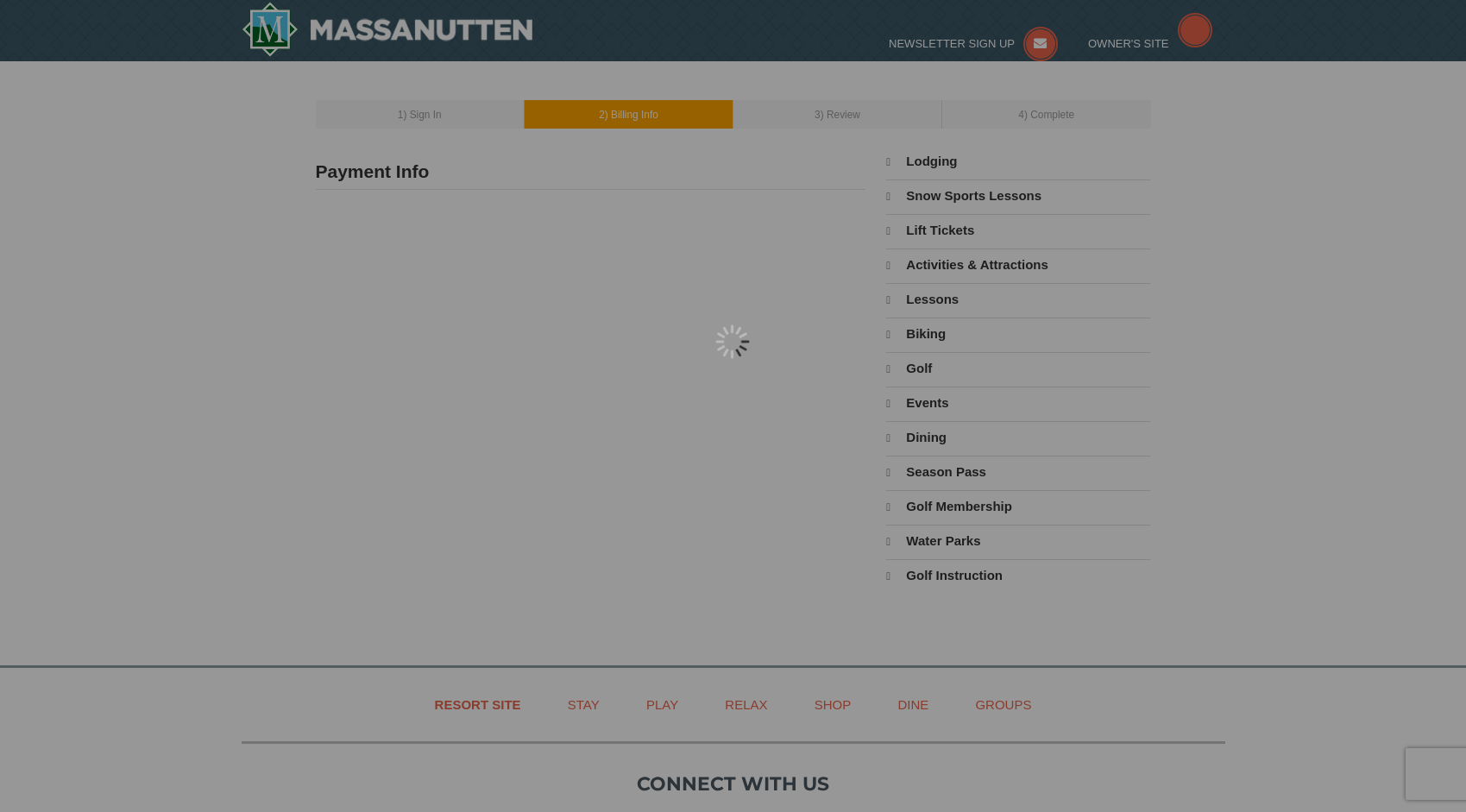
type input "[STREET_ADDRESS]"
type input "[GEOGRAPHIC_DATA]"
type input "22936"
type input "757"
type input "241"
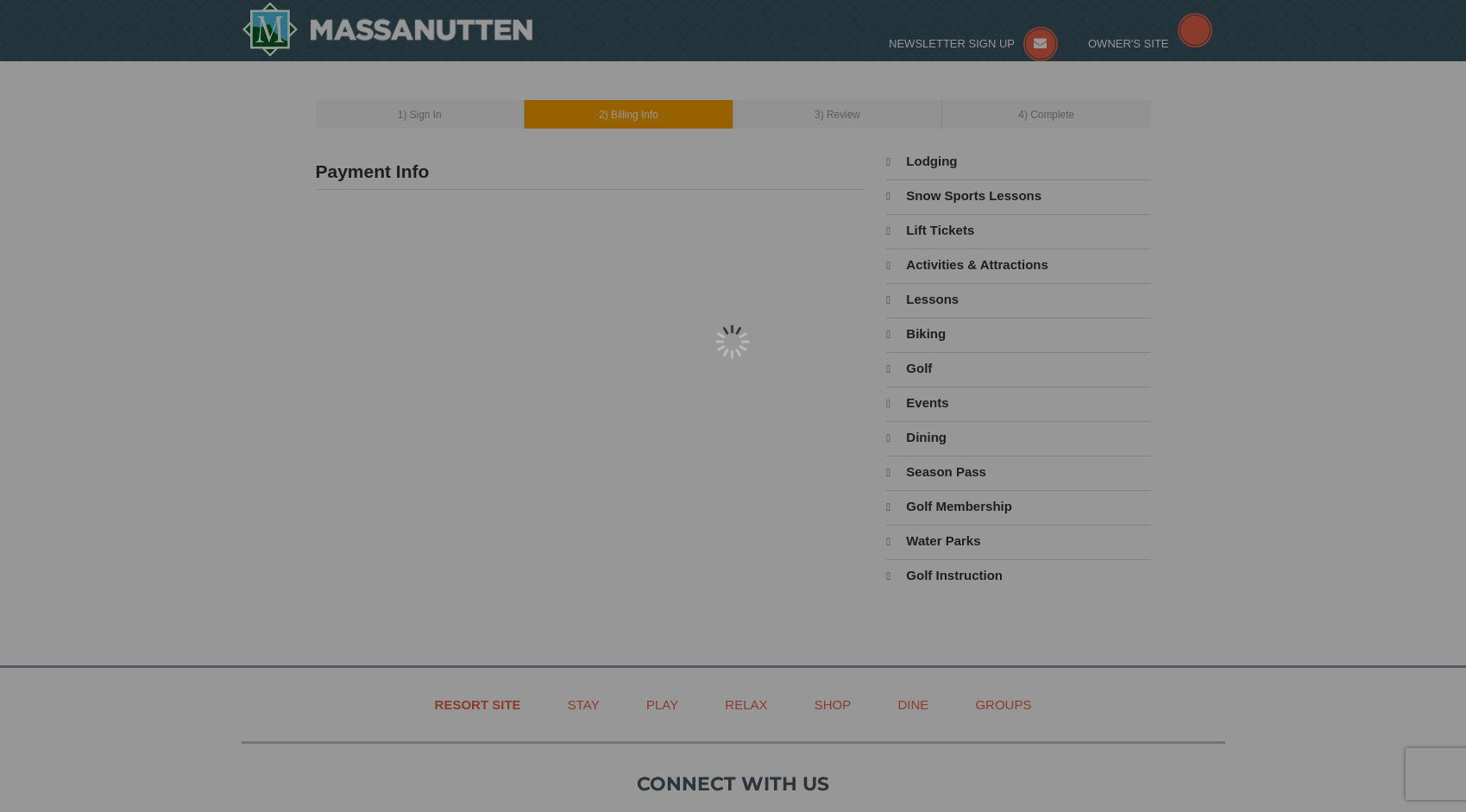
type input "0216"
type input "[PERSON_NAME][EMAIL_ADDRESS][DOMAIN_NAME]"
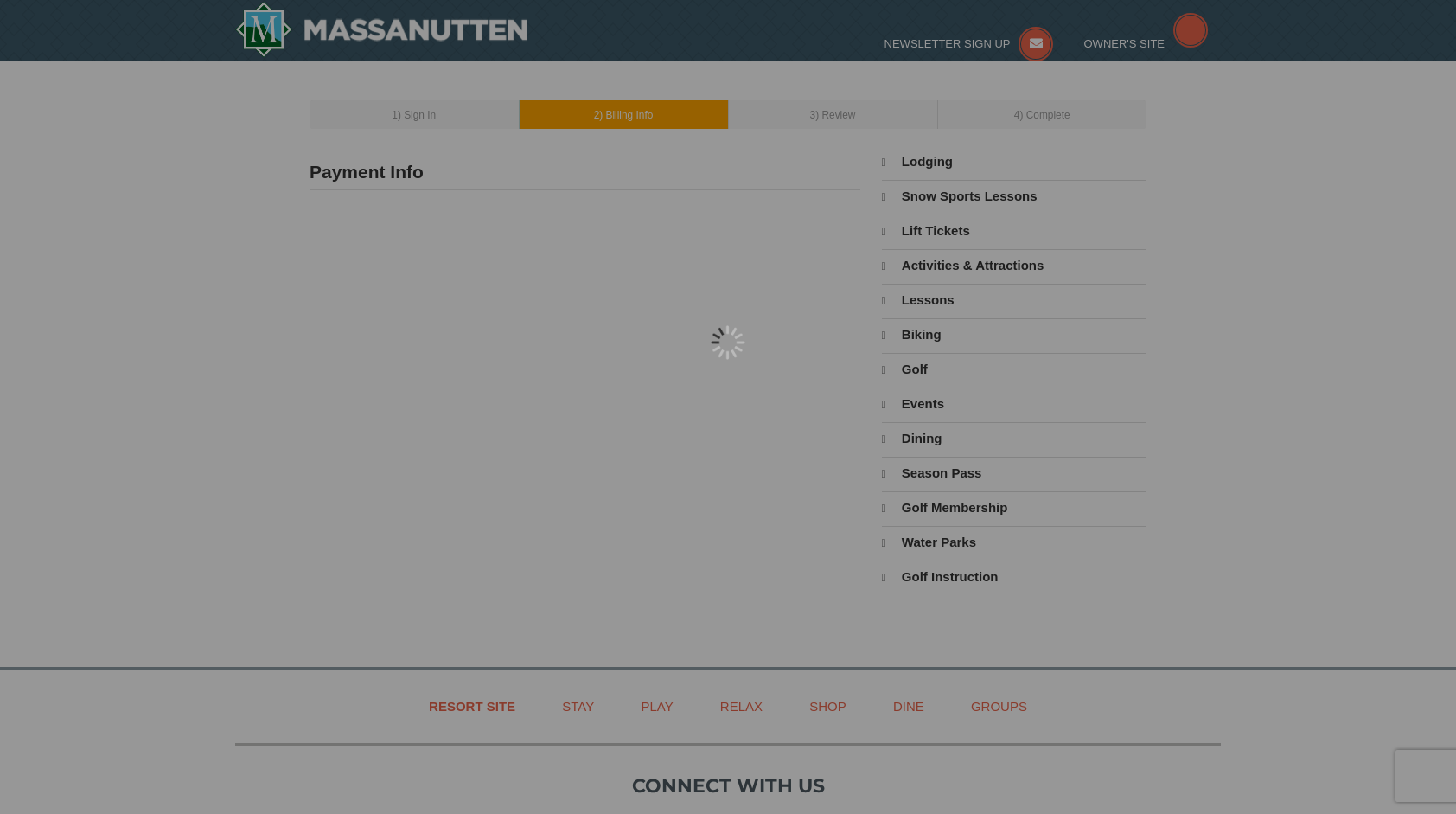
select select "VA"
select select "9"
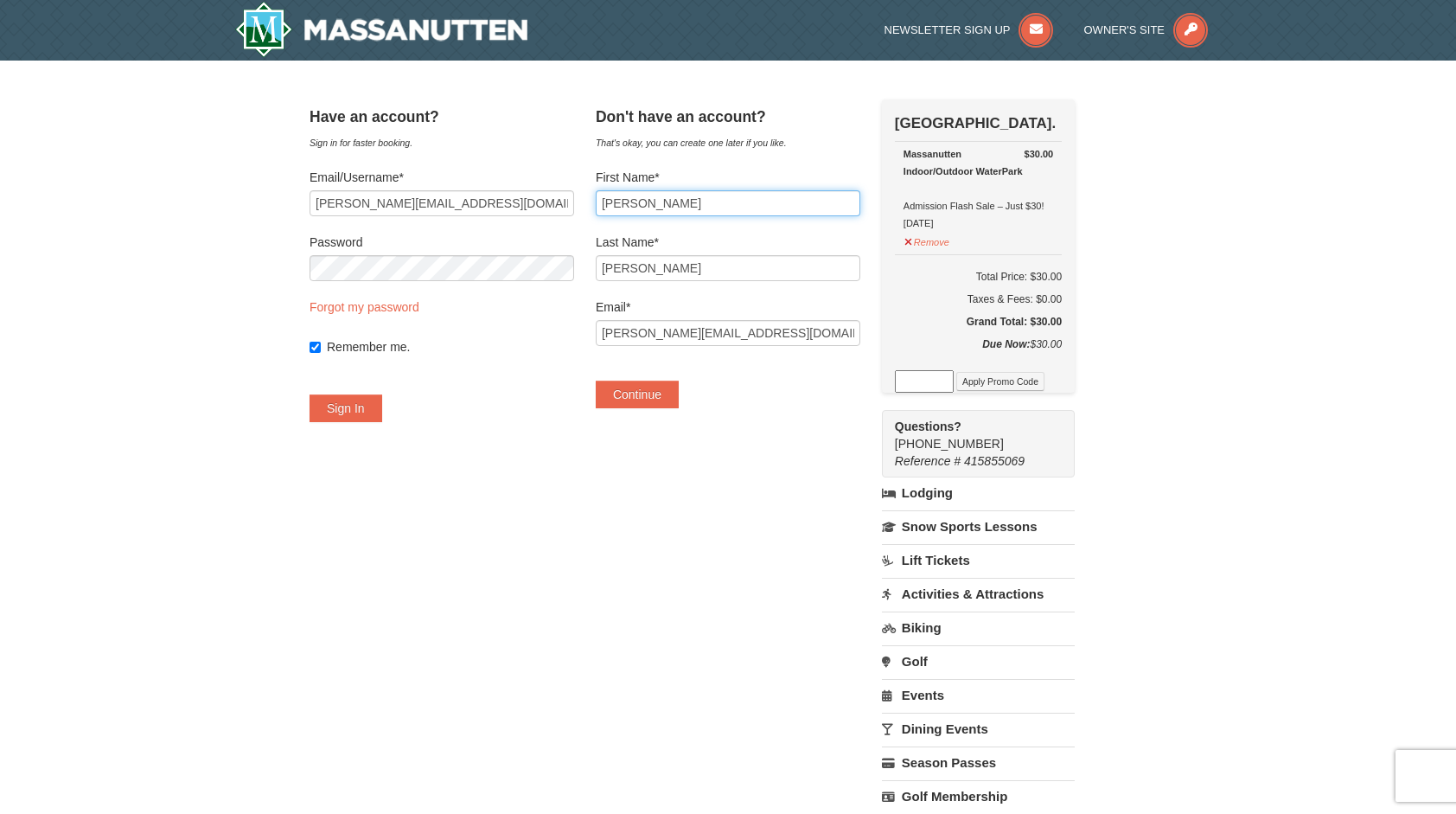
drag, startPoint x: 693, startPoint y: 205, endPoint x: 598, endPoint y: 211, distance: 95.2
click at [598, 211] on div "Have an account? Sign in for faster booking. Email/Username* brian.rowe757@gmai…" at bounding box center [728, 497] width 837 height 797
type input "a"
type input "Amanda"
drag, startPoint x: 739, startPoint y: 213, endPoint x: 593, endPoint y: 213, distance: 146.0
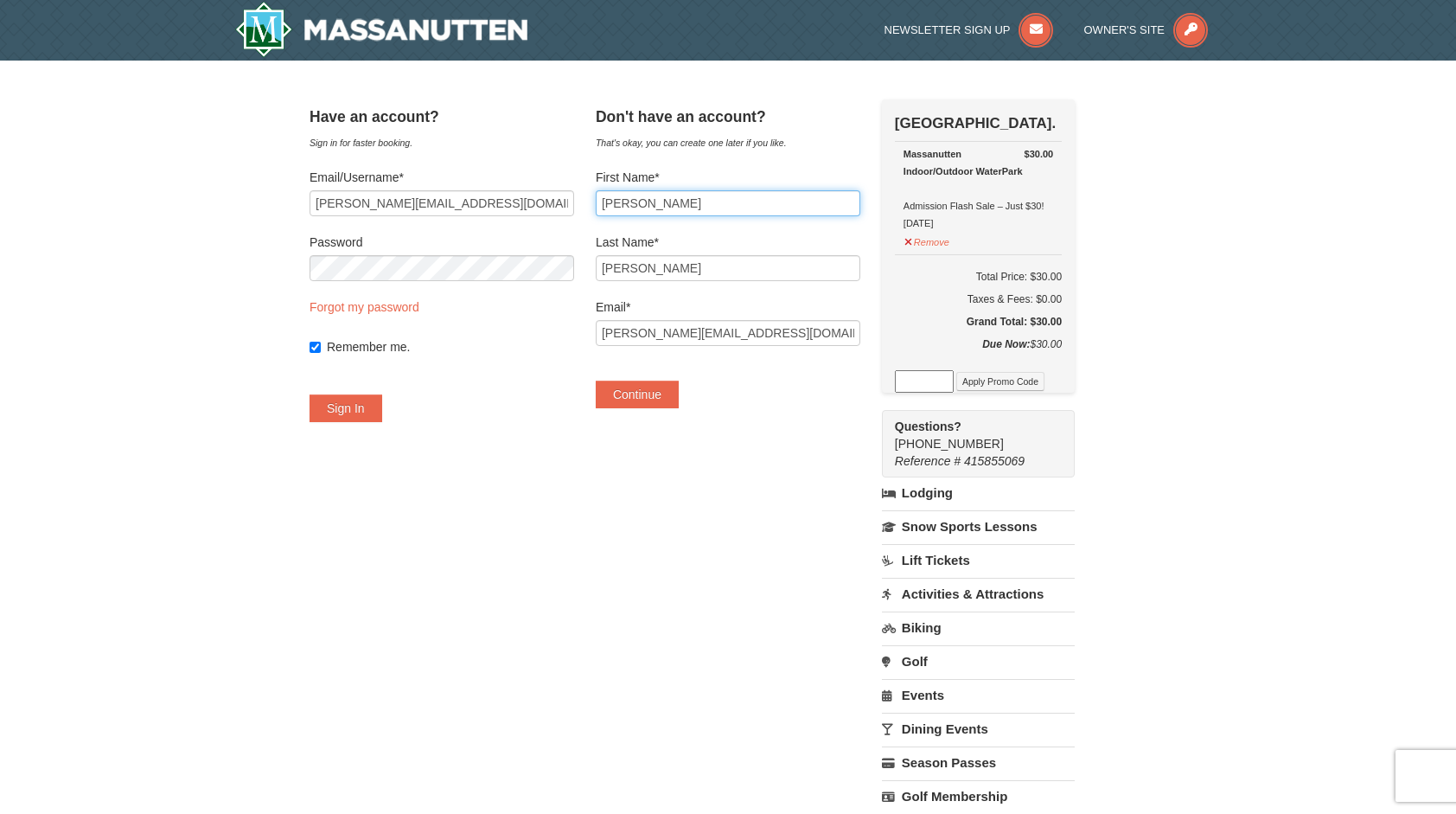
click at [593, 213] on div "Have an account? Sign in for faster booking. Email/Username* brian.rowe757@gmai…" at bounding box center [728, 497] width 837 height 797
drag, startPoint x: 702, startPoint y: 334, endPoint x: 587, endPoint y: 334, distance: 115.0
click at [587, 334] on div "Have an account? Sign in for faster booking. Email/Username* brian.rowe757@gmai…" at bounding box center [728, 497] width 837 height 797
drag, startPoint x: 718, startPoint y: 333, endPoint x: 605, endPoint y: 348, distance: 114.0
click at [605, 348] on div "Have an account? Sign in for faster booking. Email/Username* brian.rowe757@gmai…" at bounding box center [728, 497] width 837 height 797
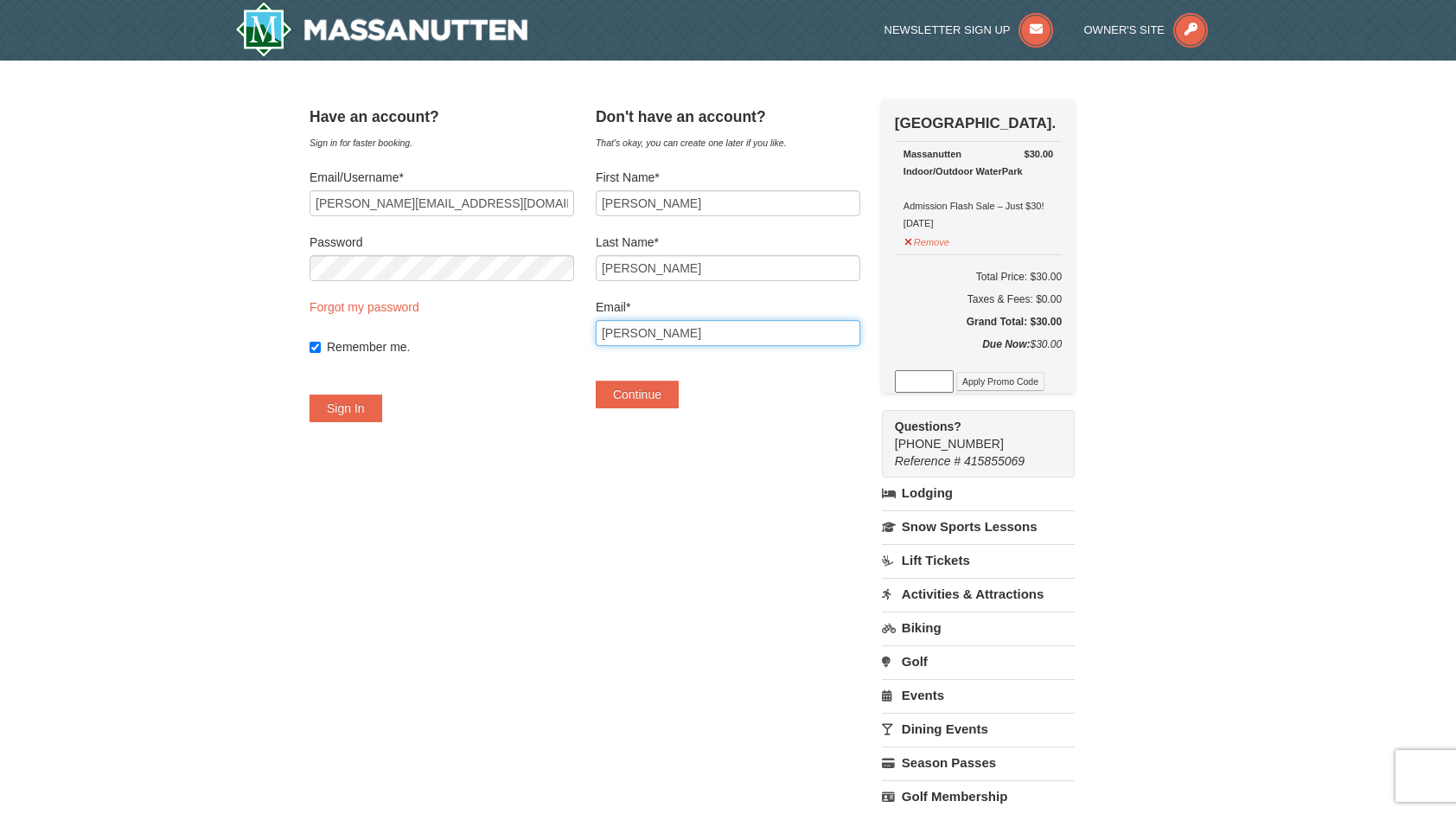
type input "mandy.rowe75@gmail.com"
click at [652, 392] on button "Continue" at bounding box center [637, 393] width 83 height 27
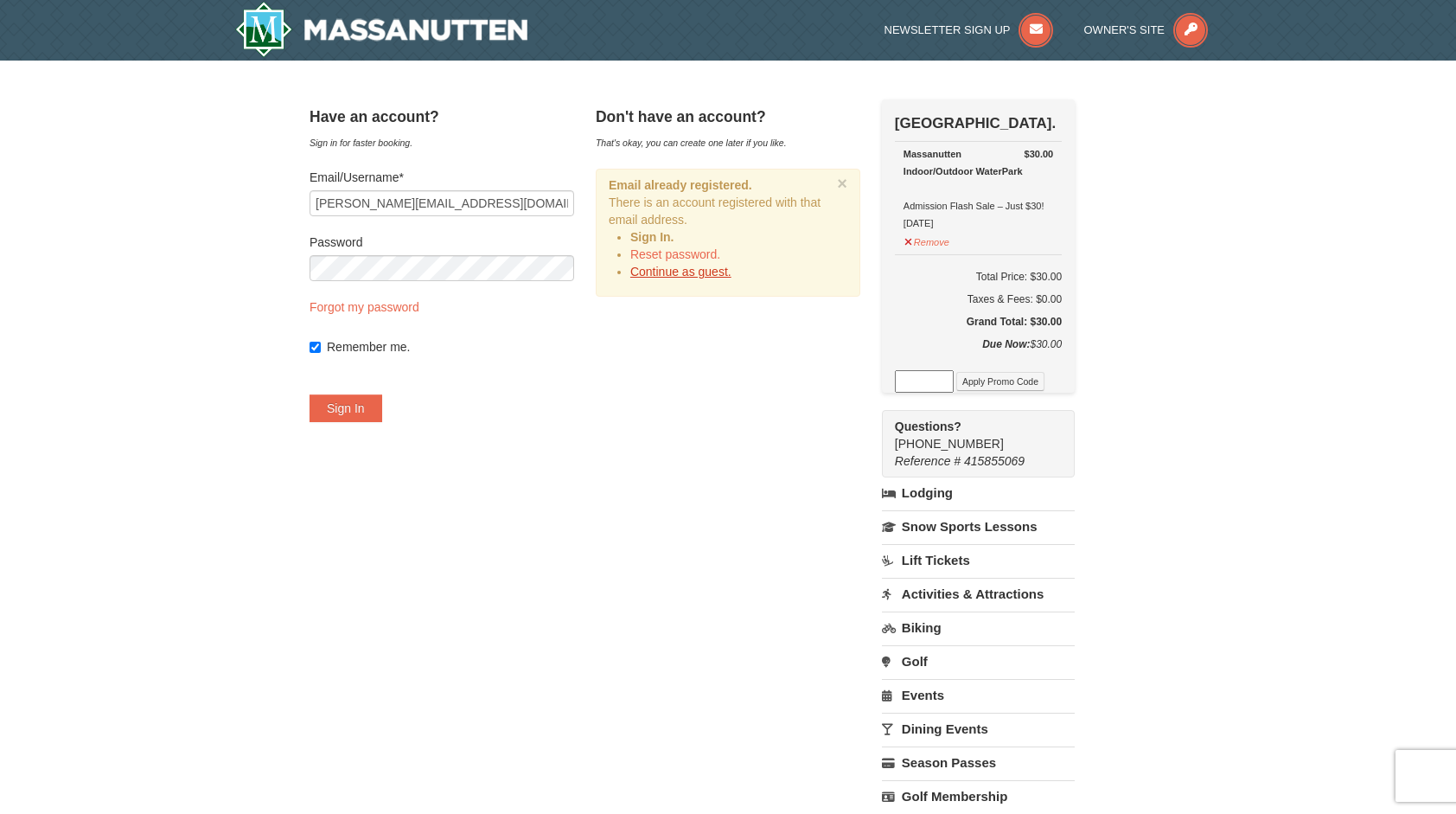
click at [707, 270] on link "Continue as guest." at bounding box center [680, 272] width 101 height 14
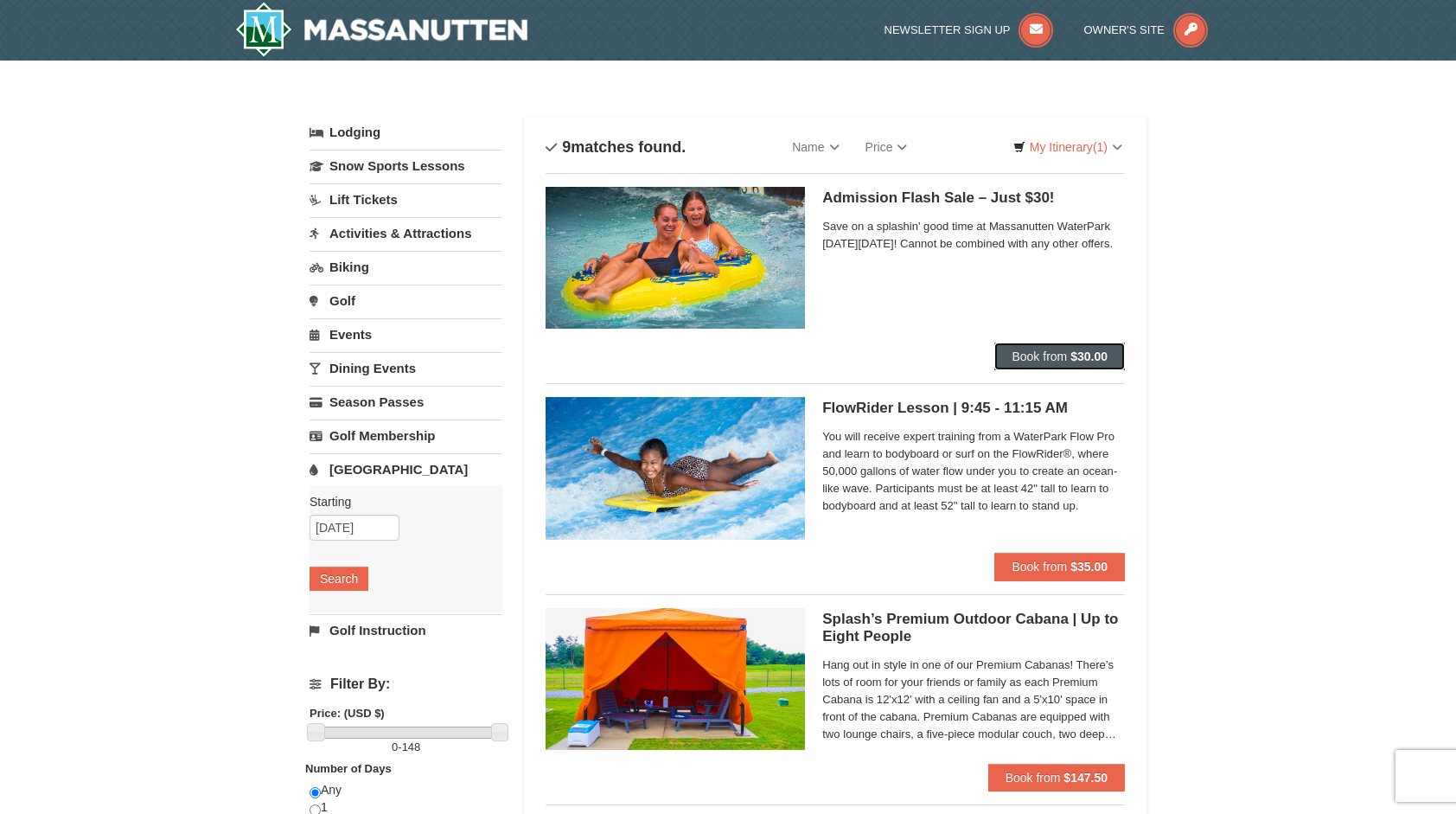
click at [1033, 356] on span "Book from" at bounding box center [1039, 356] width 56 height 14
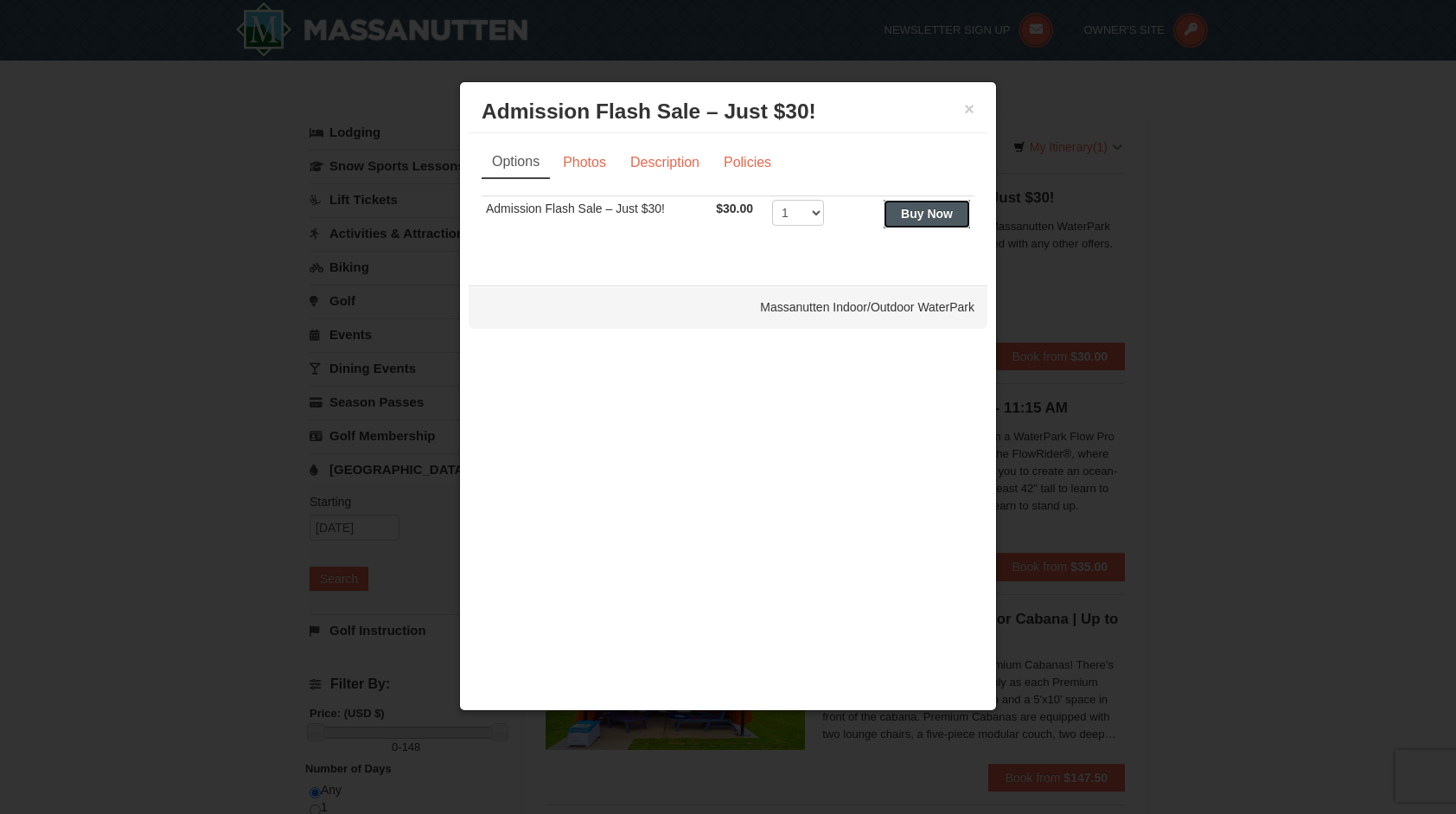
click at [943, 218] on strong "Buy Now" at bounding box center [926, 213] width 52 height 14
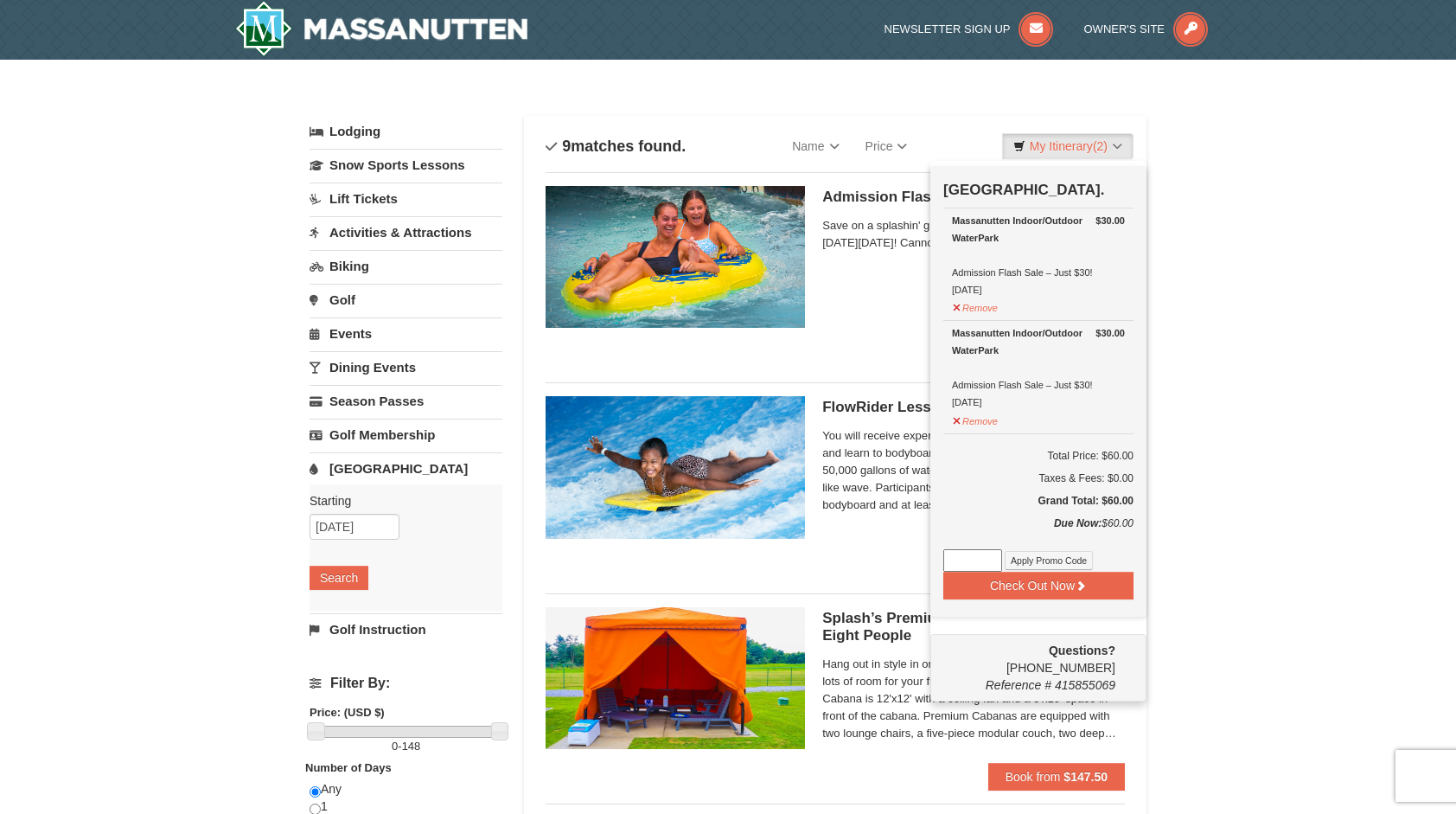
scroll to position [6, 0]
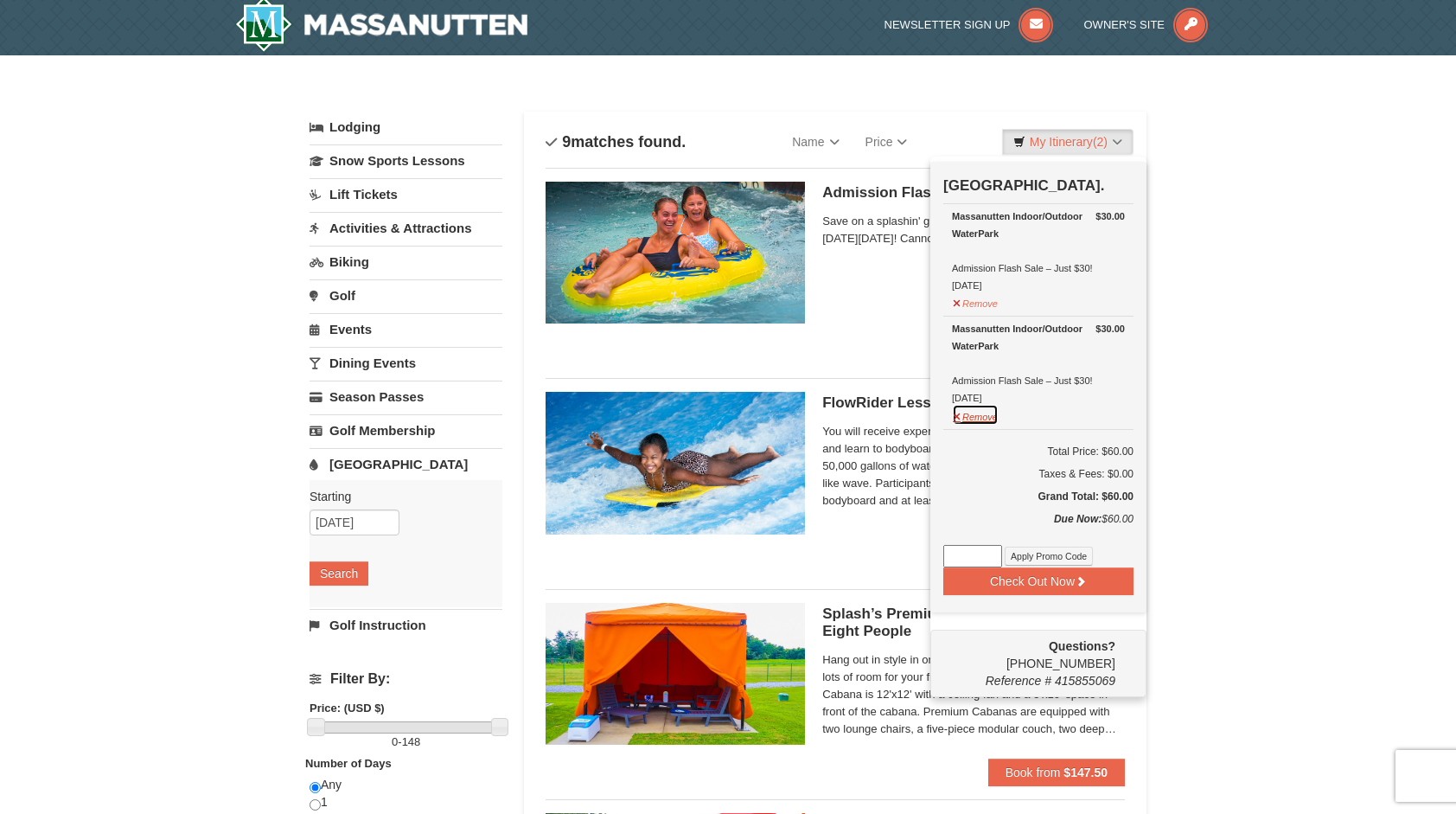
click at [976, 421] on button "Remove" at bounding box center [975, 414] width 47 height 22
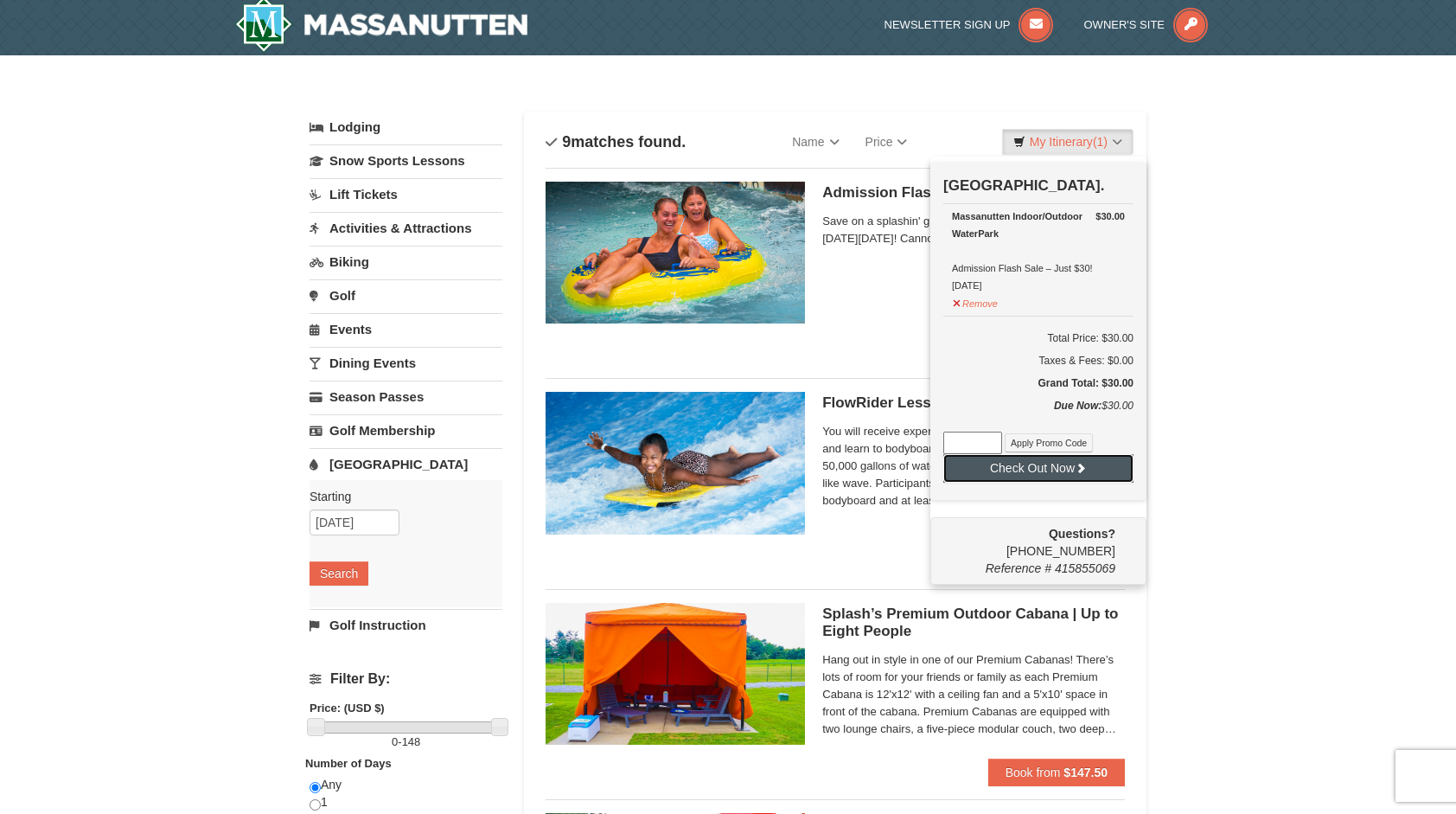
click at [1015, 461] on button "Check Out Now" at bounding box center [1038, 467] width 190 height 27
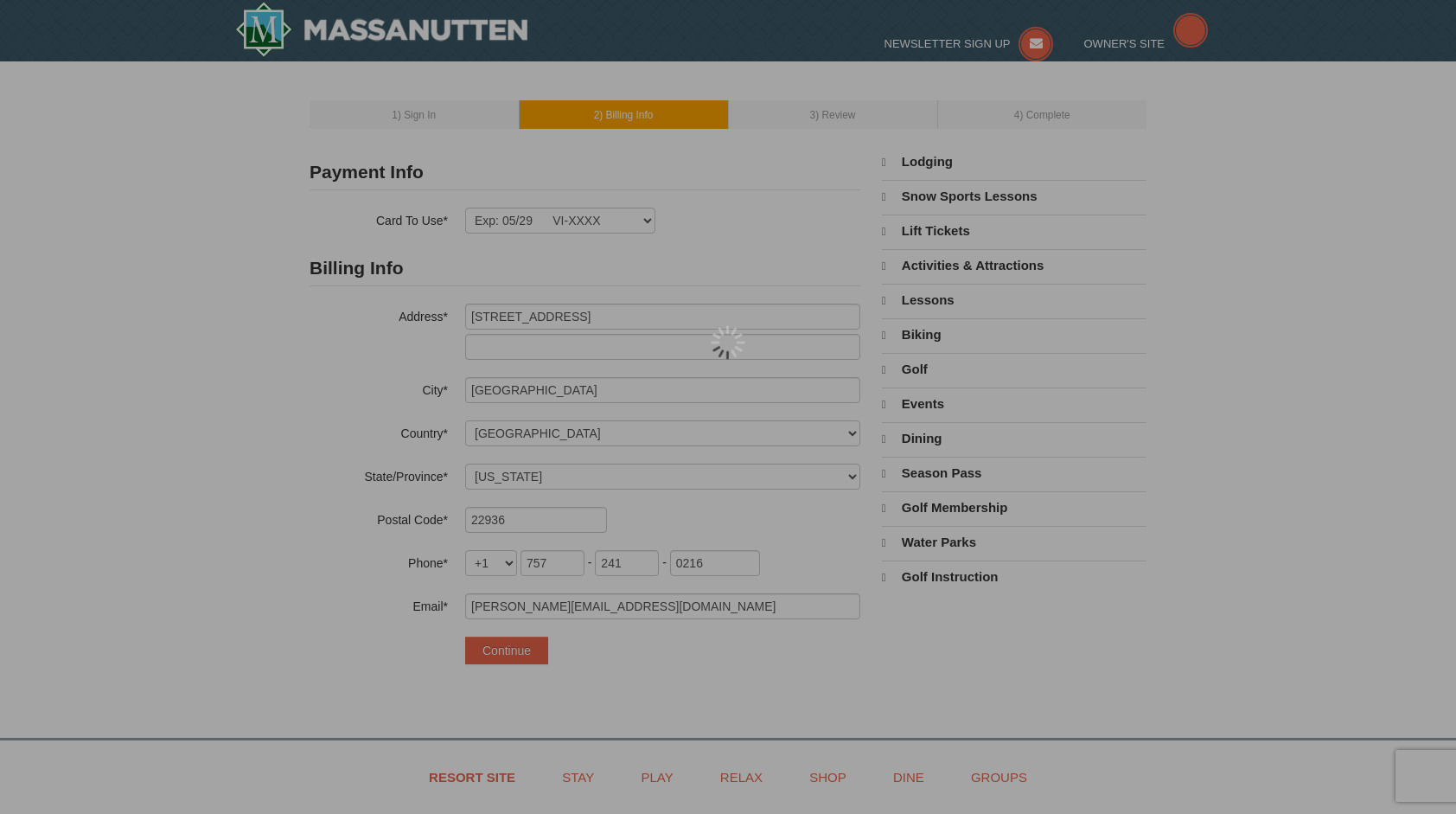
select select "VA"
